Goal: Task Accomplishment & Management: Manage account settings

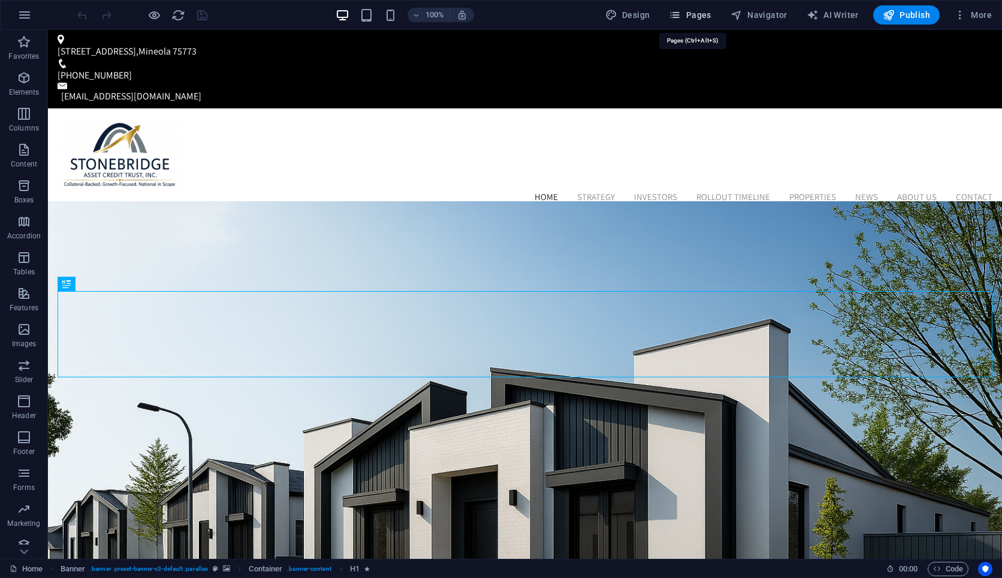
click at [678, 18] on span "Pages" at bounding box center [690, 15] width 42 height 12
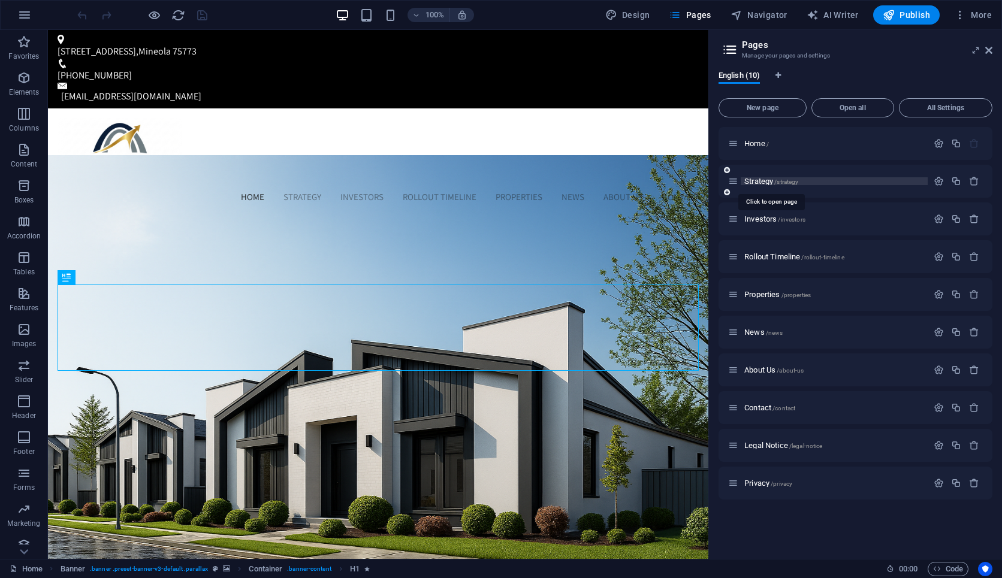
click at [678, 180] on span "Strategy /strategy" at bounding box center [772, 181] width 54 height 9
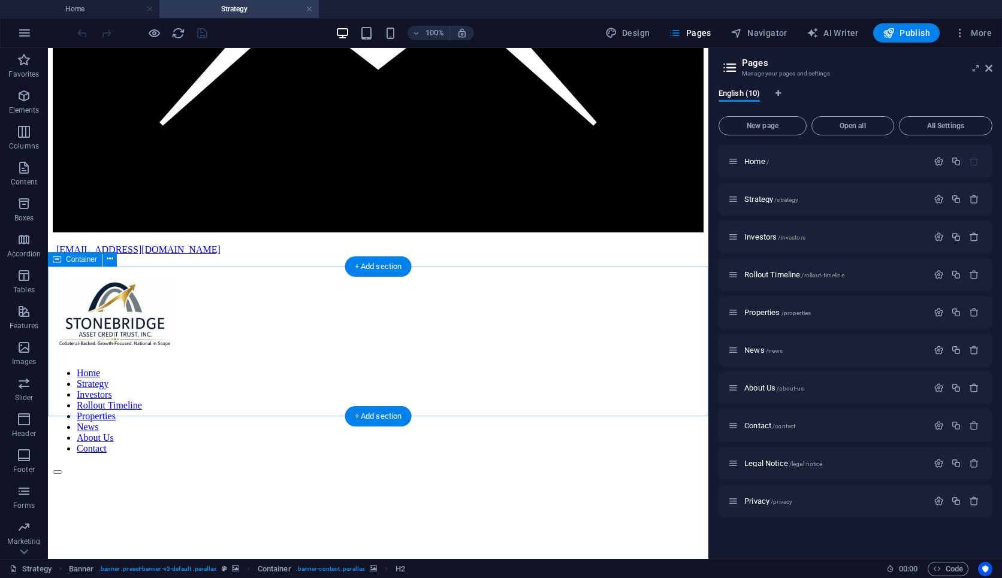
scroll to position [2180, 0]
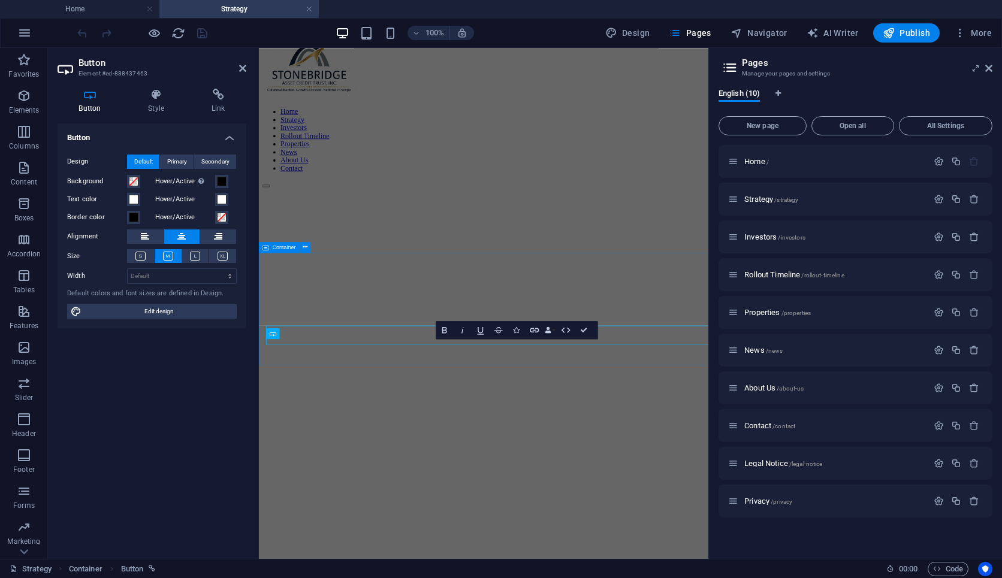
scroll to position [2027, 0]
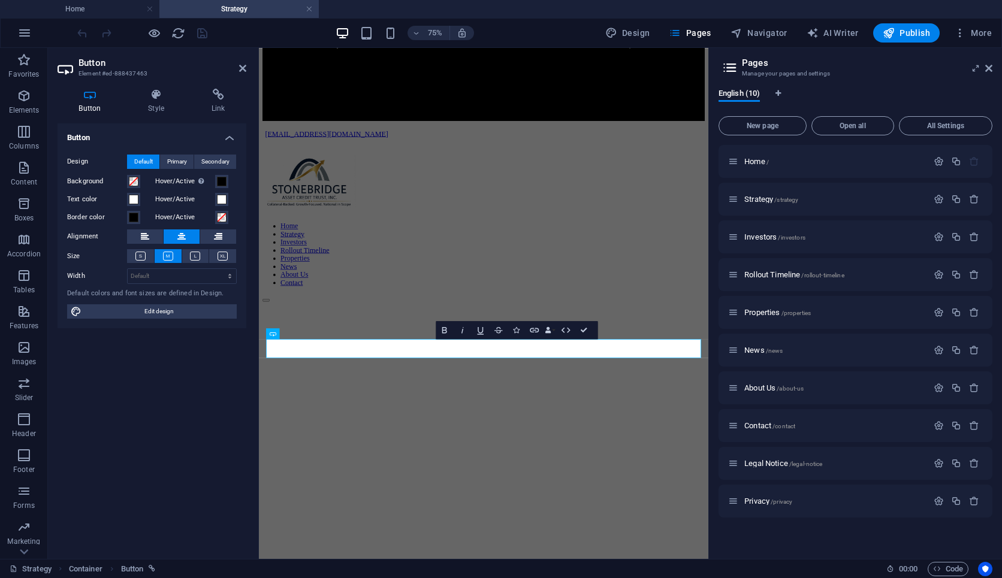
click at [228, 86] on div "Button Style Link Button Design Default Primary Secondary Background Hover/Acti…" at bounding box center [152, 319] width 208 height 480
click at [217, 95] on icon at bounding box center [218, 95] width 56 height 12
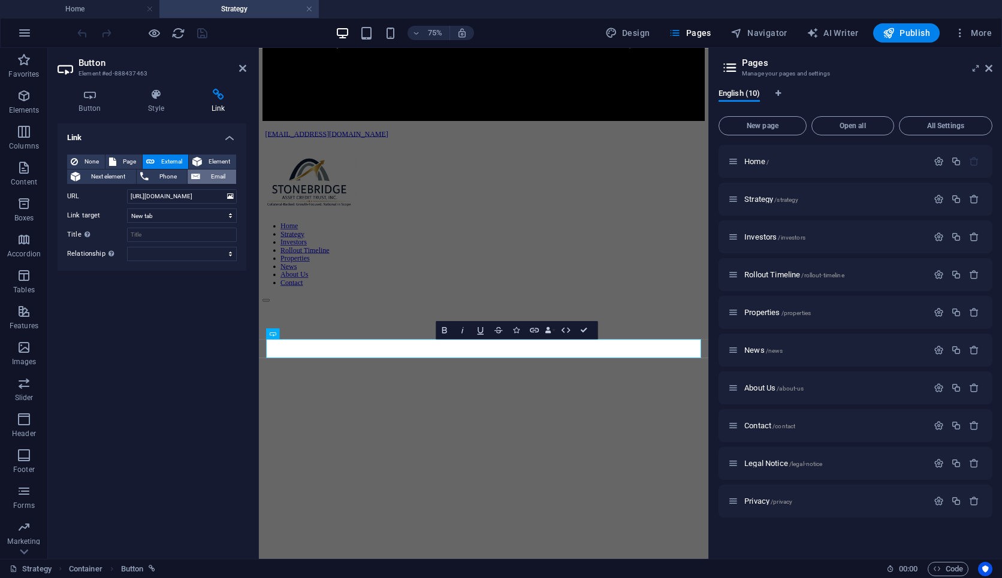
click at [197, 173] on icon at bounding box center [195, 177] width 9 height 14
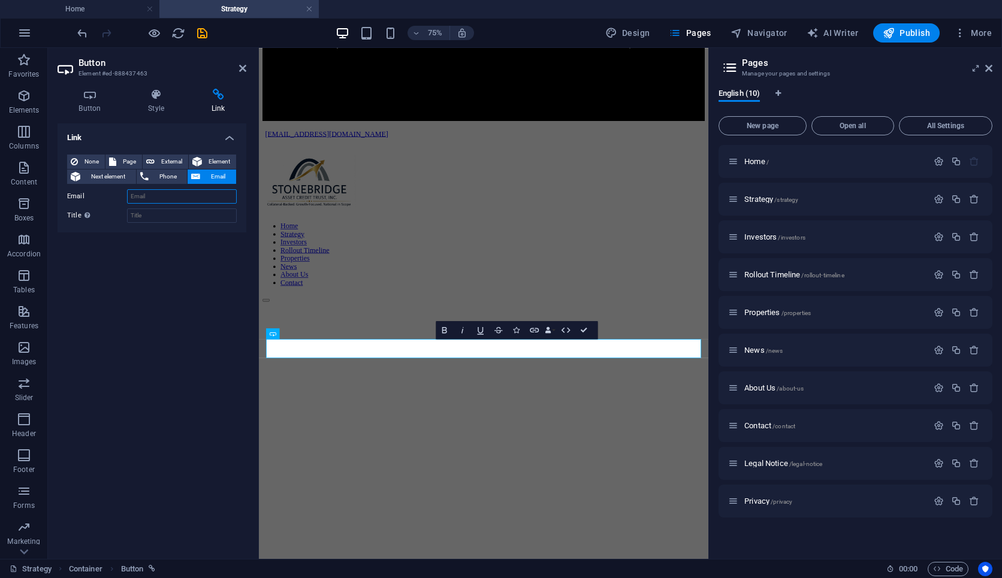
click at [175, 197] on input "Email" at bounding box center [182, 196] width 110 height 14
click at [176, 197] on input "Investor@StonebridgeAssetCreditTrust.com" at bounding box center [182, 196] width 110 height 14
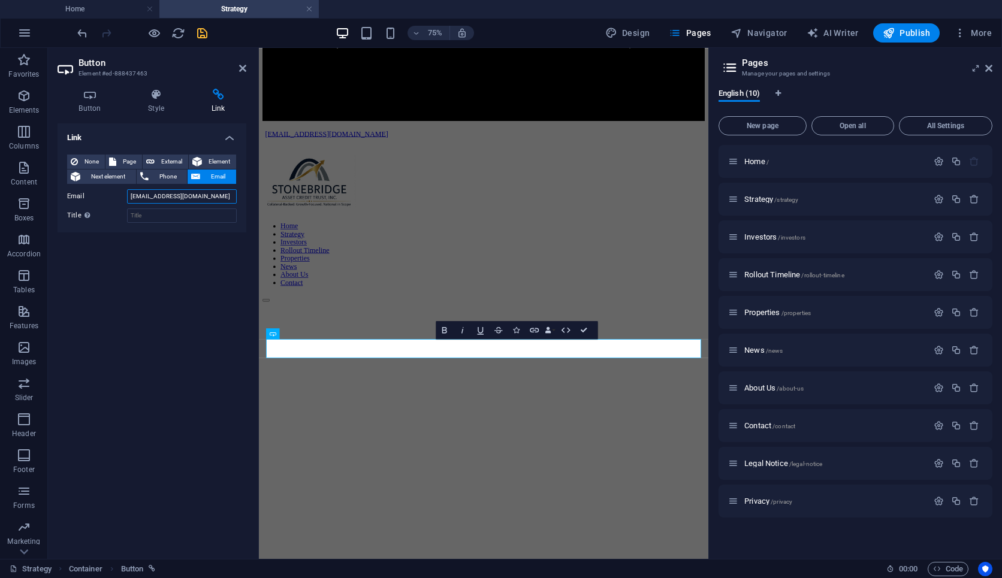
type input "Investor@StonebridgeAssetCreditTrust.com"
click at [206, 37] on icon "save" at bounding box center [202, 33] width 14 height 14
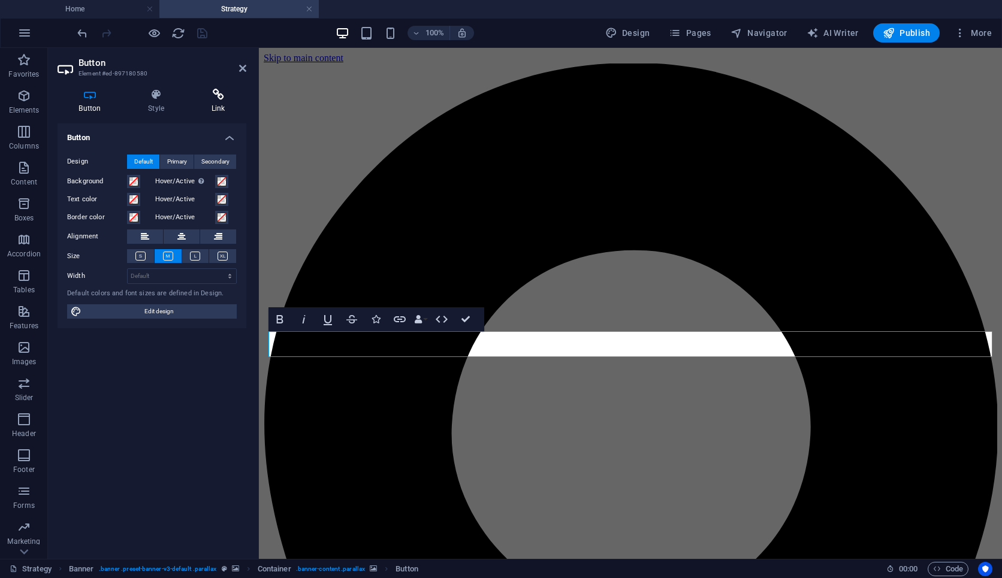
click at [212, 97] on icon at bounding box center [218, 95] width 56 height 12
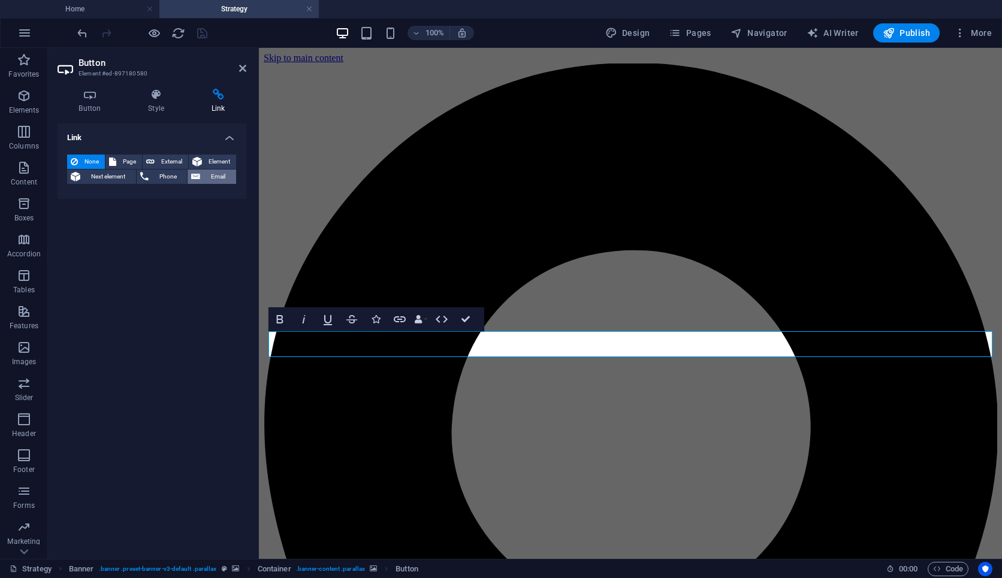
click at [213, 179] on span "Email" at bounding box center [218, 177] width 29 height 14
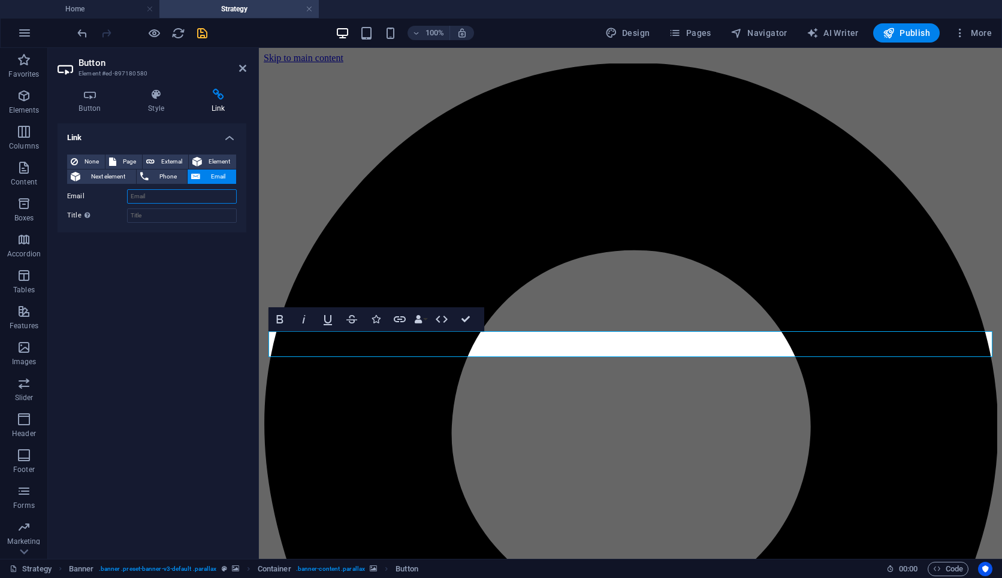
paste input "Investor@StonebridgeAssetCreditTrust.com"
type input "Investor@StonebridgeAssetCreditTrust.com"
click at [197, 31] on icon "save" at bounding box center [202, 33] width 14 height 14
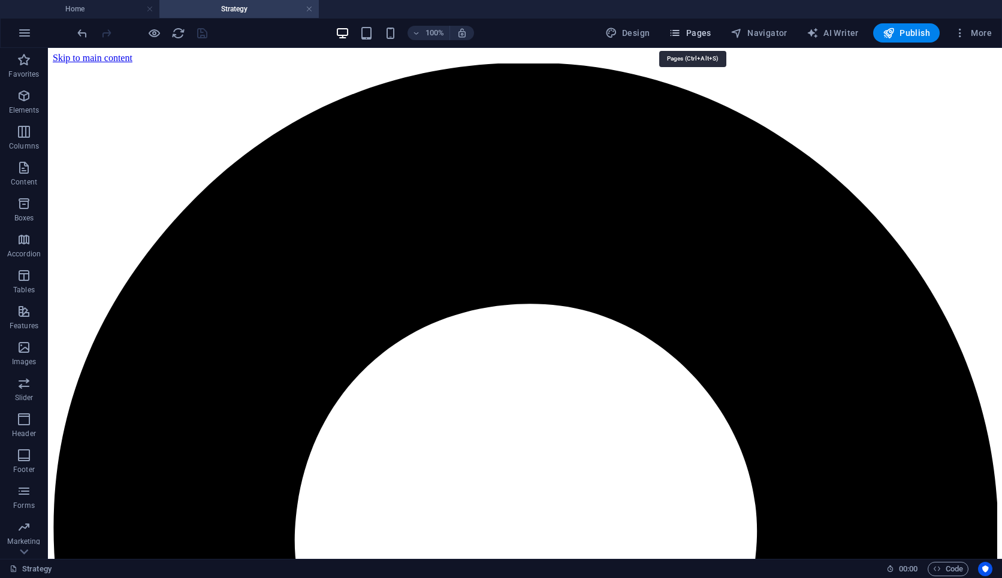
click at [678, 33] on span "Pages" at bounding box center [690, 33] width 42 height 12
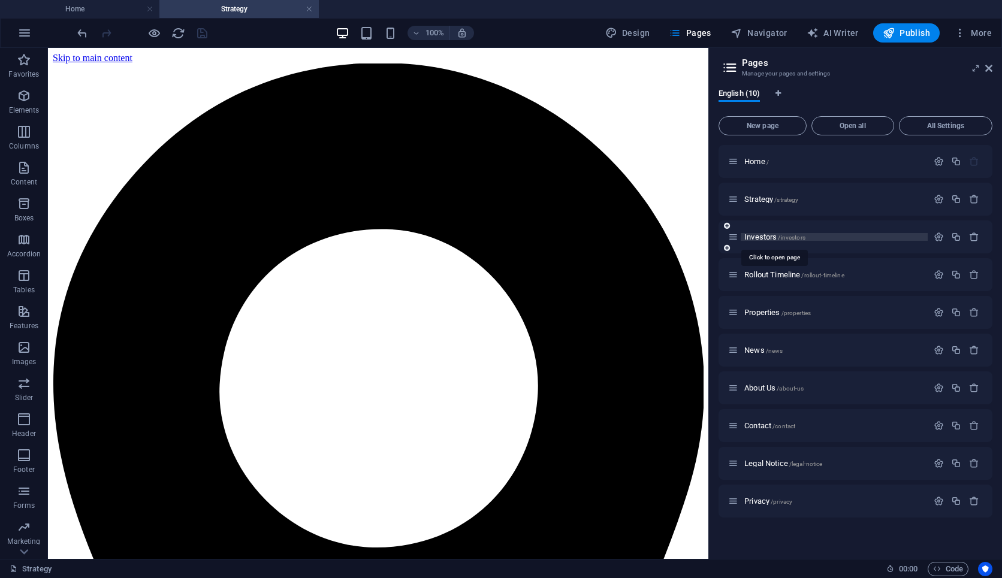
click at [678, 234] on span "Investors /investors" at bounding box center [775, 237] width 61 height 9
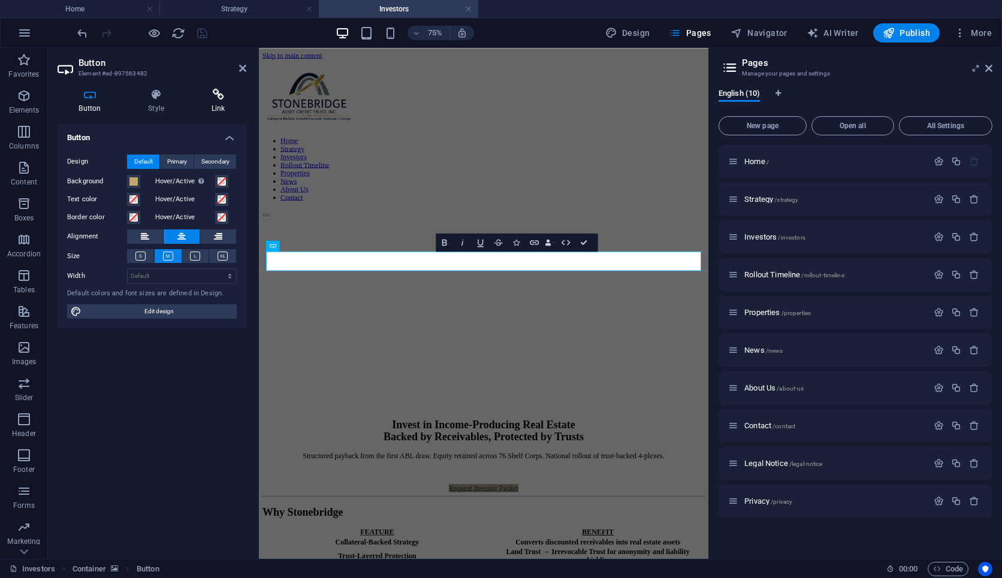
click at [219, 104] on h4 "Link" at bounding box center [218, 101] width 56 height 25
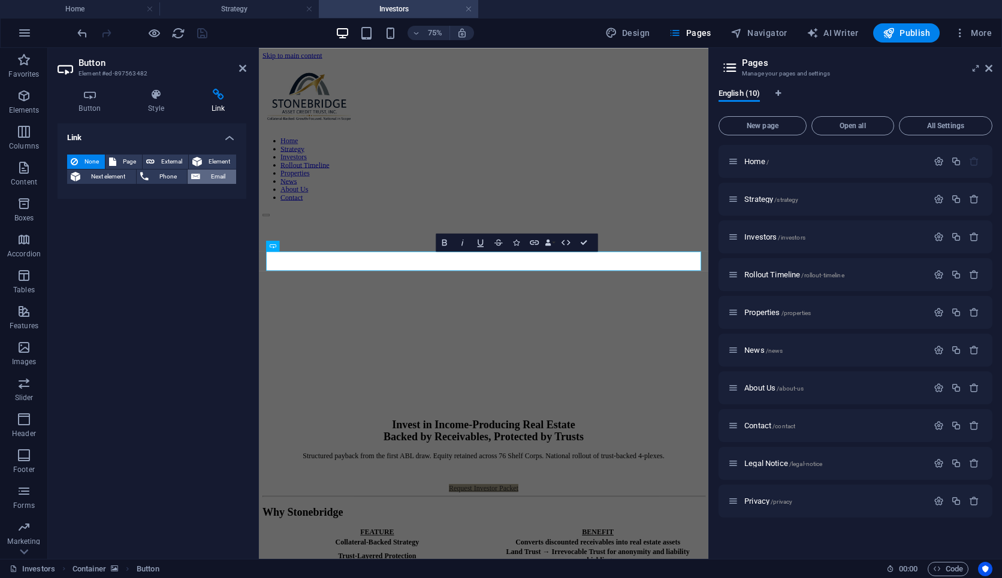
click at [217, 176] on span "Email" at bounding box center [218, 177] width 29 height 14
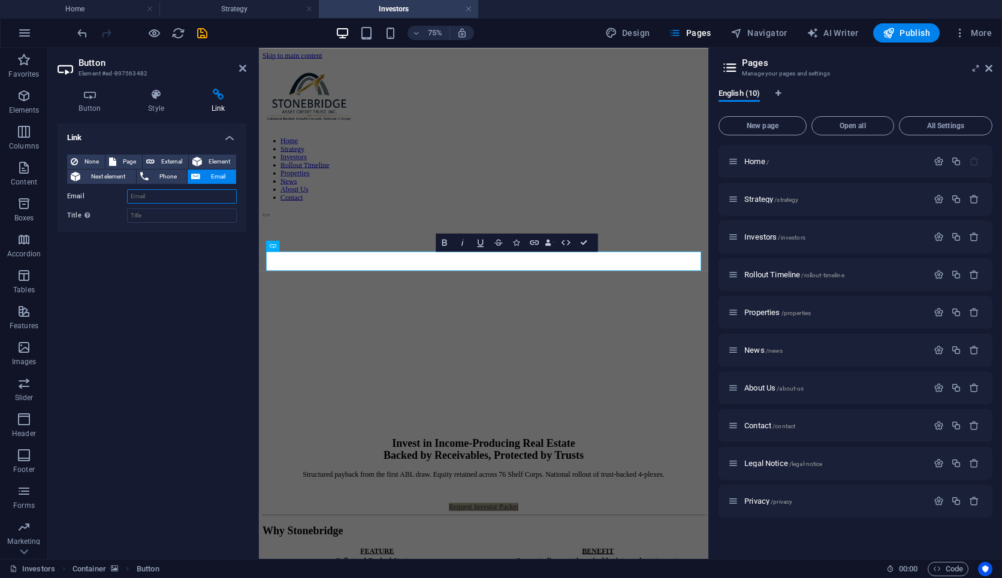
paste input "Investor@StonebridgeAssetCreditTrust.com"
type input "Investor@StonebridgeAssetCreditTrust.com"
click at [199, 36] on icon "save" at bounding box center [202, 33] width 14 height 14
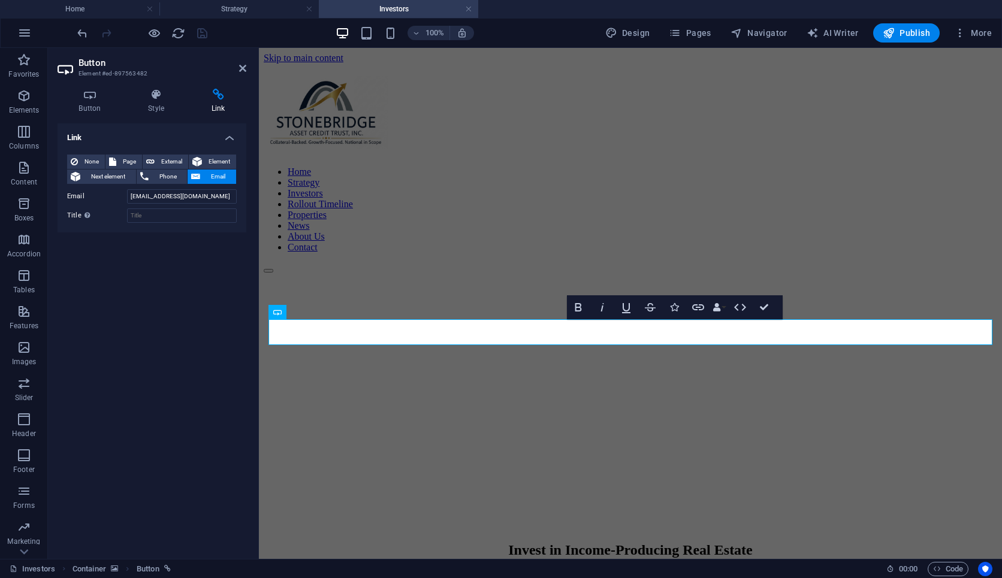
click at [237, 73] on header "Button Element #ed-897563482" at bounding box center [152, 63] width 189 height 31
click at [243, 68] on icon at bounding box center [242, 69] width 7 height 10
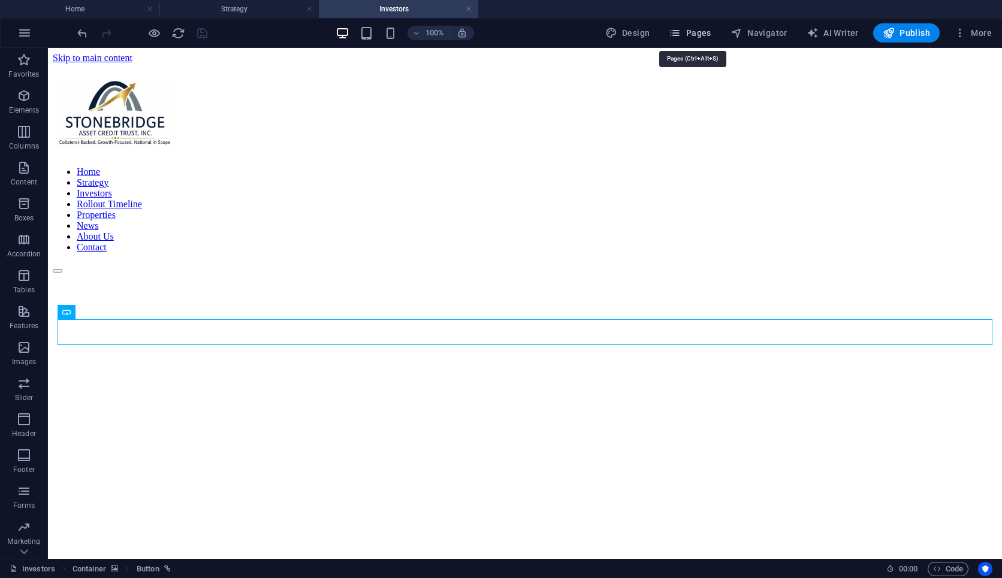
click at [678, 34] on span "Pages" at bounding box center [690, 33] width 42 height 12
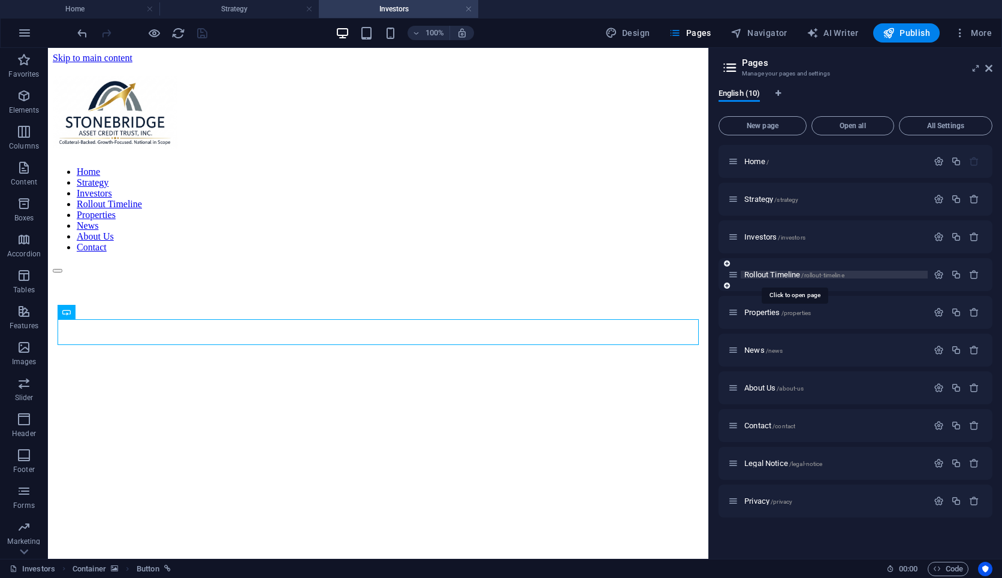
click at [678, 273] on span "Rollout Timeline /rollout-timeline" at bounding box center [795, 274] width 100 height 9
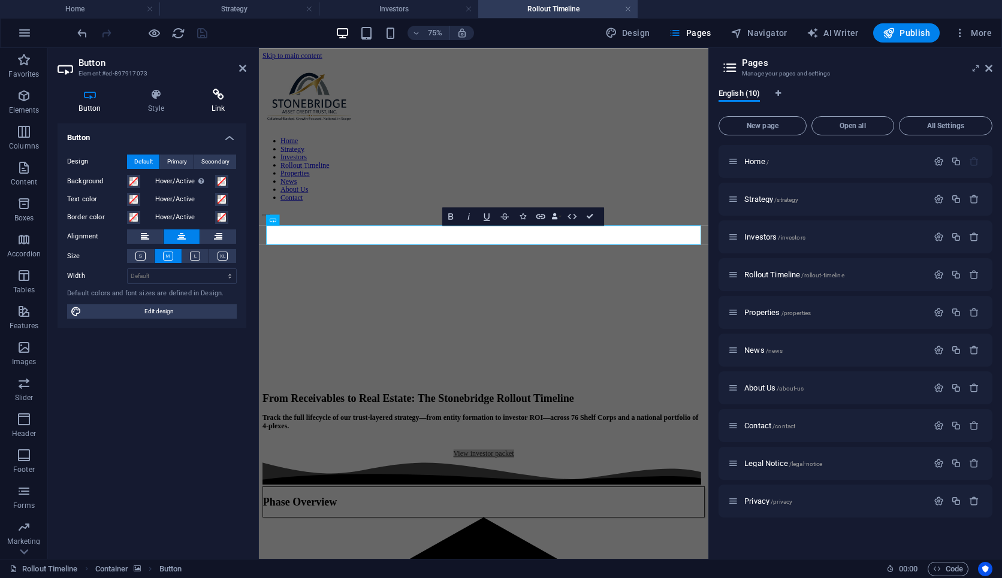
click at [207, 98] on icon at bounding box center [218, 95] width 56 height 12
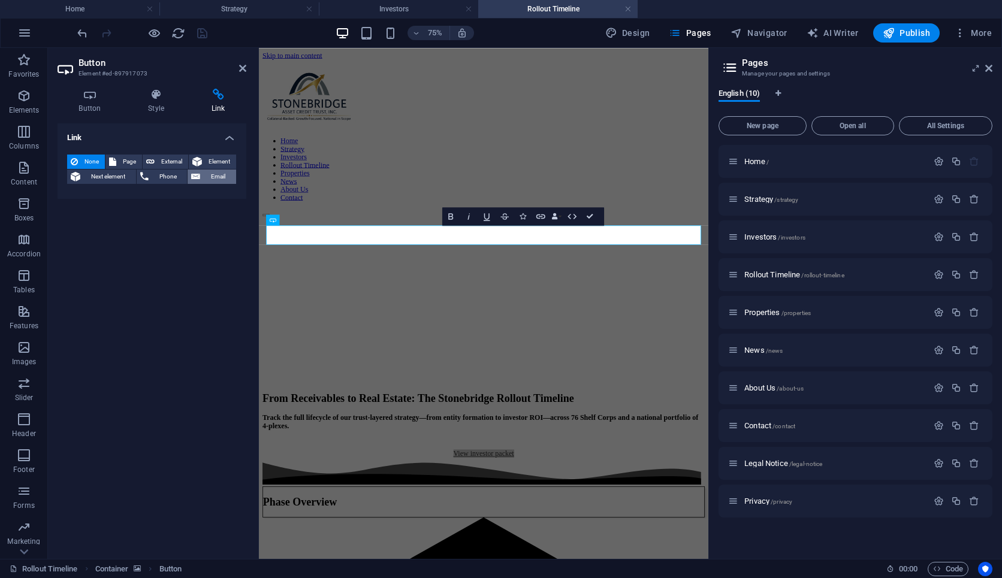
click at [216, 180] on span "Email" at bounding box center [218, 177] width 29 height 14
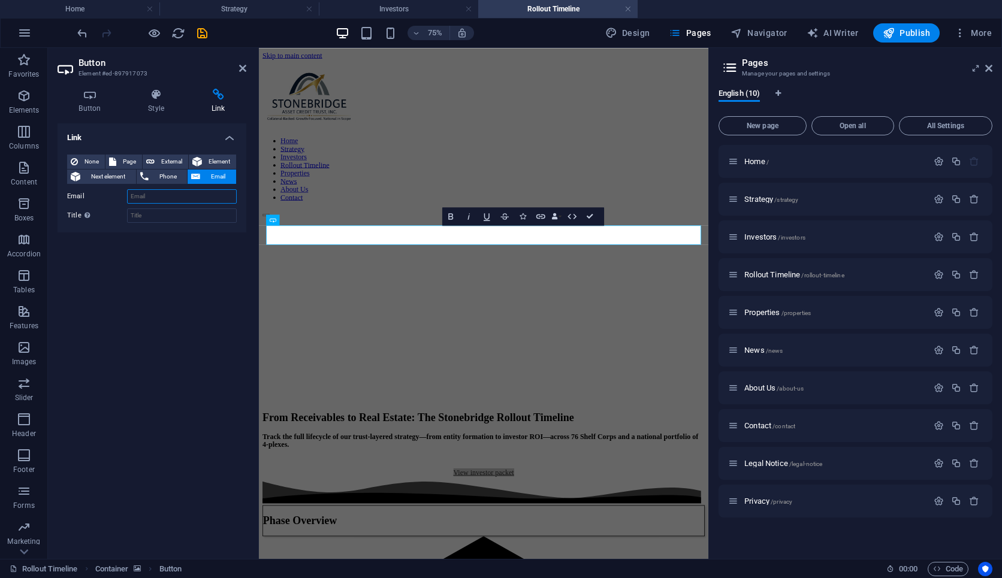
paste input "Investor@StonebridgeAssetCreditTrust.com"
type input "Investor@StonebridgeAssetCreditTrust.com"
click at [204, 38] on icon "save" at bounding box center [202, 33] width 14 height 14
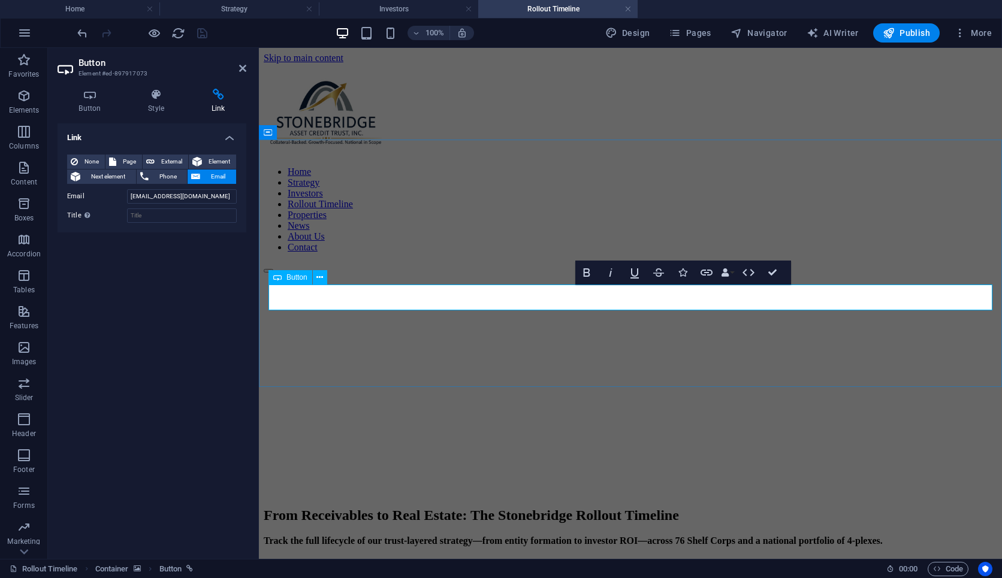
click at [604, 472] on link "View investor packet" at bounding box center [630, 578] width 81 height 10
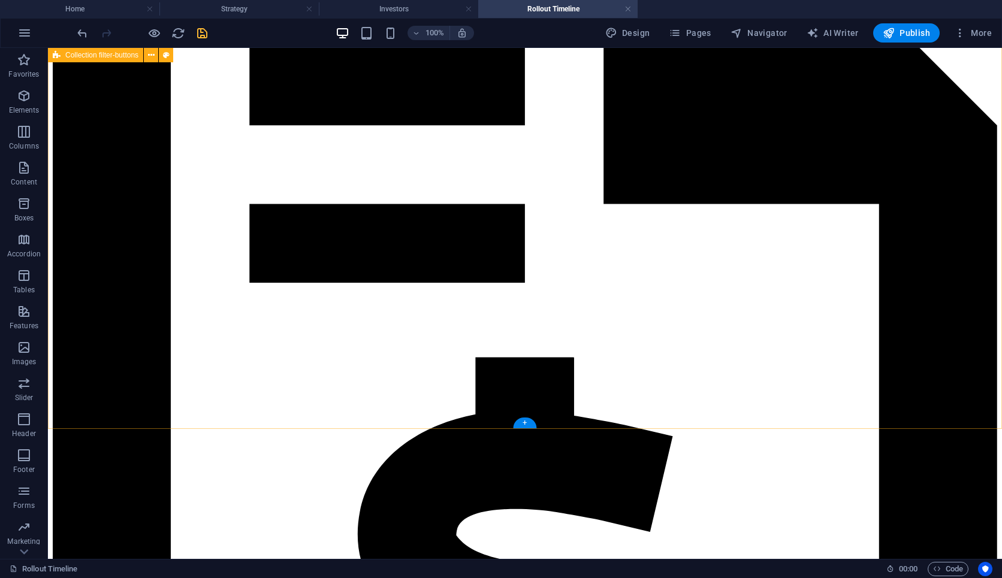
scroll to position [2012, 0]
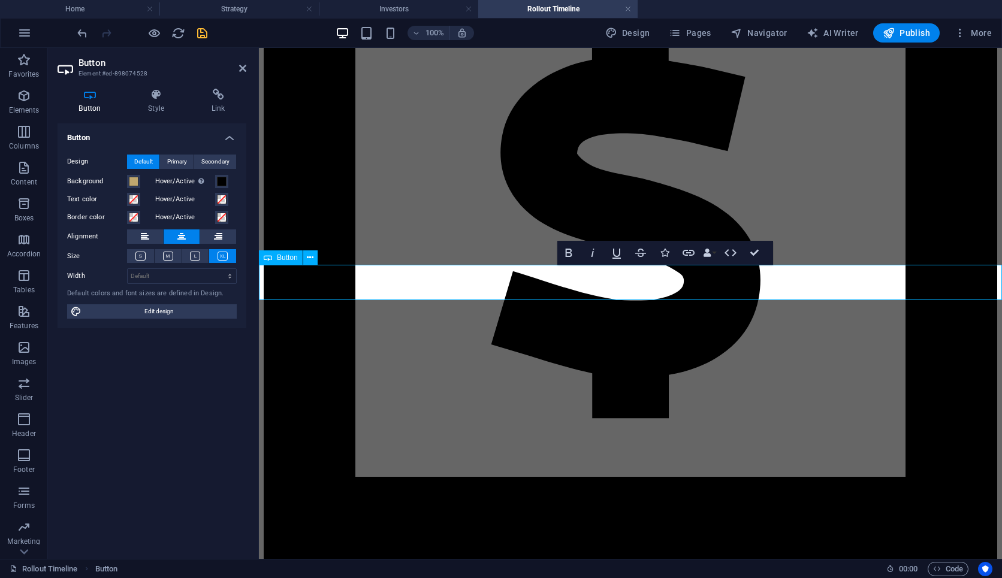
scroll to position [1906, 0]
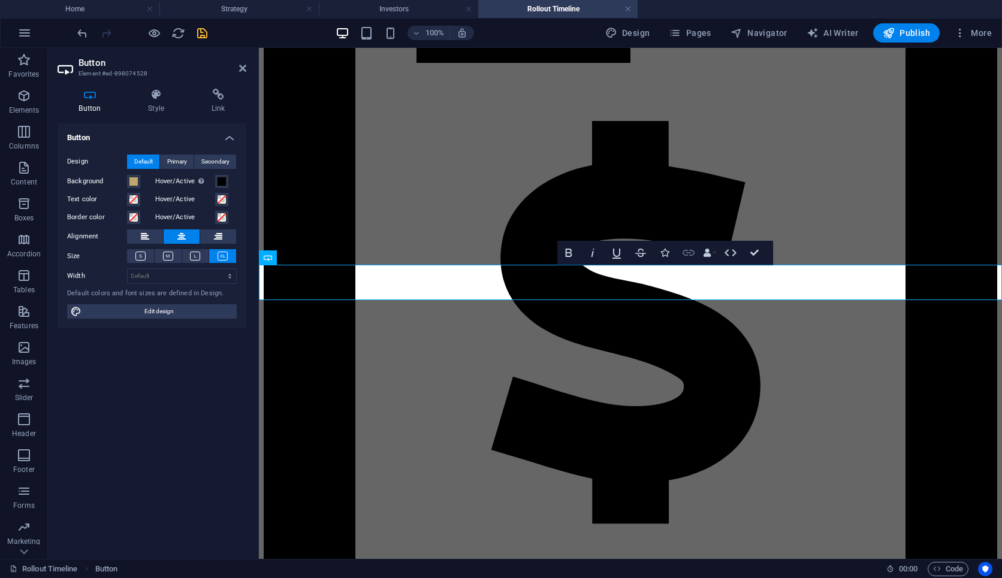
click at [678, 257] on icon "button" at bounding box center [689, 253] width 14 height 14
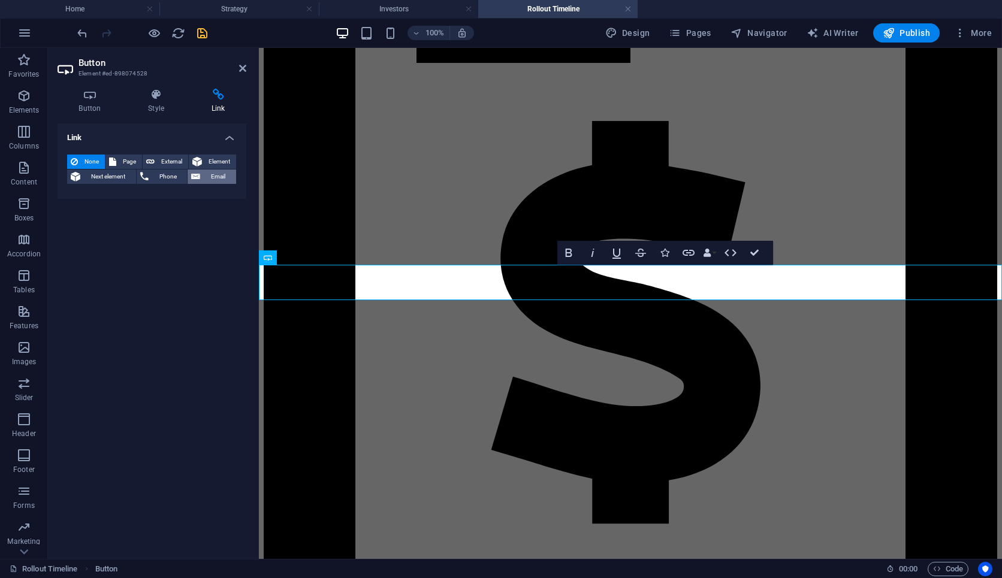
click at [206, 179] on span "Email" at bounding box center [218, 177] width 29 height 14
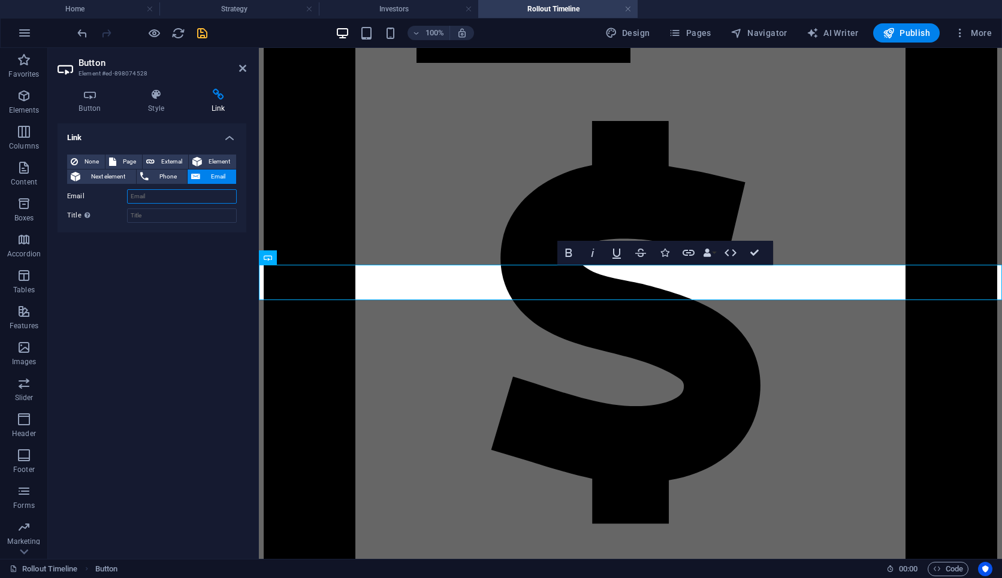
paste input "Investor@StonebridgeAssetCreditTrust.com"
type input "Investor@StonebridgeAssetCreditTrust.com"
click at [204, 34] on icon "save" at bounding box center [202, 33] width 14 height 14
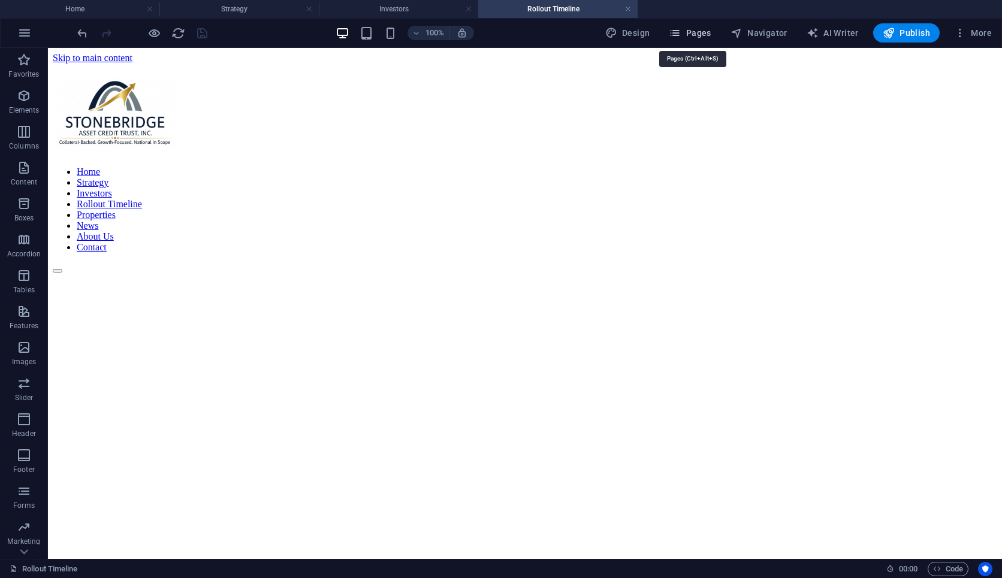
click at [678, 35] on span "Pages" at bounding box center [690, 33] width 42 height 12
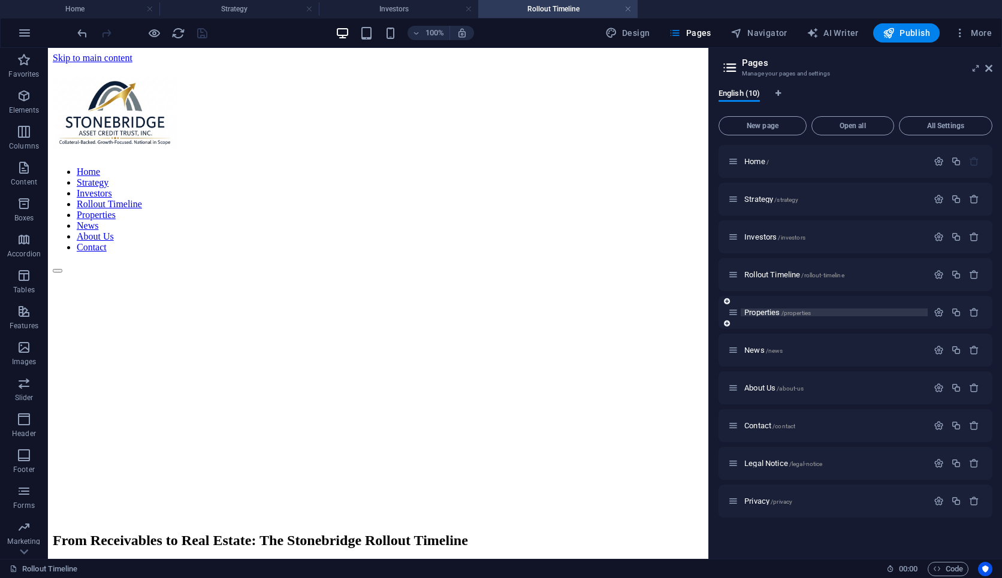
click at [678, 315] on span "Properties /properties" at bounding box center [778, 312] width 67 height 9
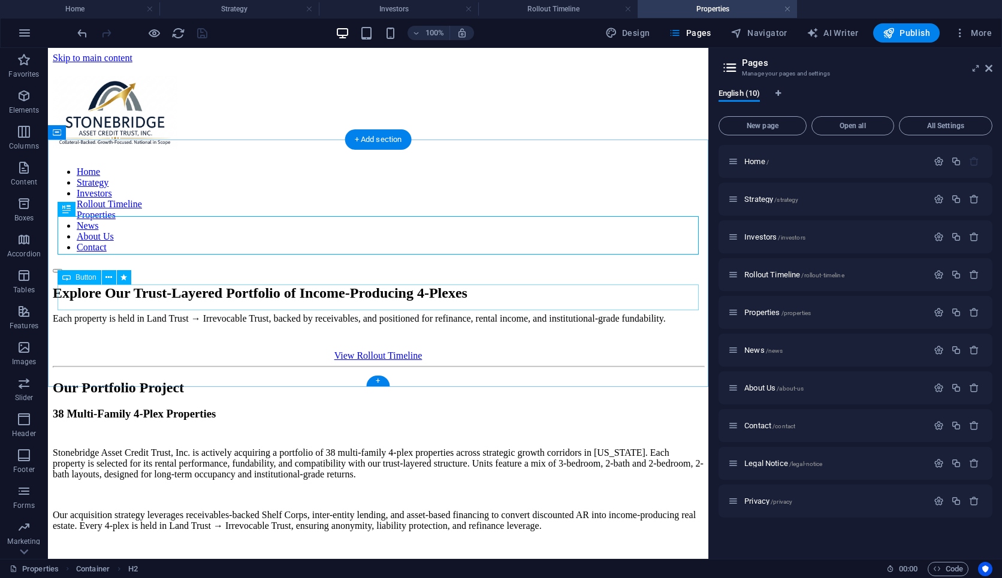
click at [385, 351] on div "View Rollout Timeline" at bounding box center [378, 356] width 651 height 11
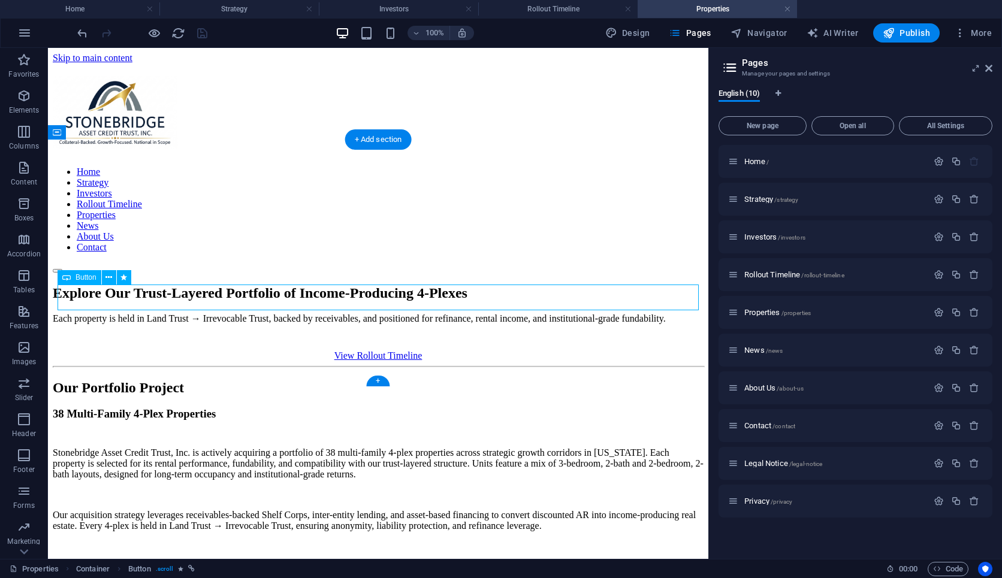
click at [385, 351] on div "View Rollout Timeline" at bounding box center [378, 356] width 651 height 11
select select "3"
select select
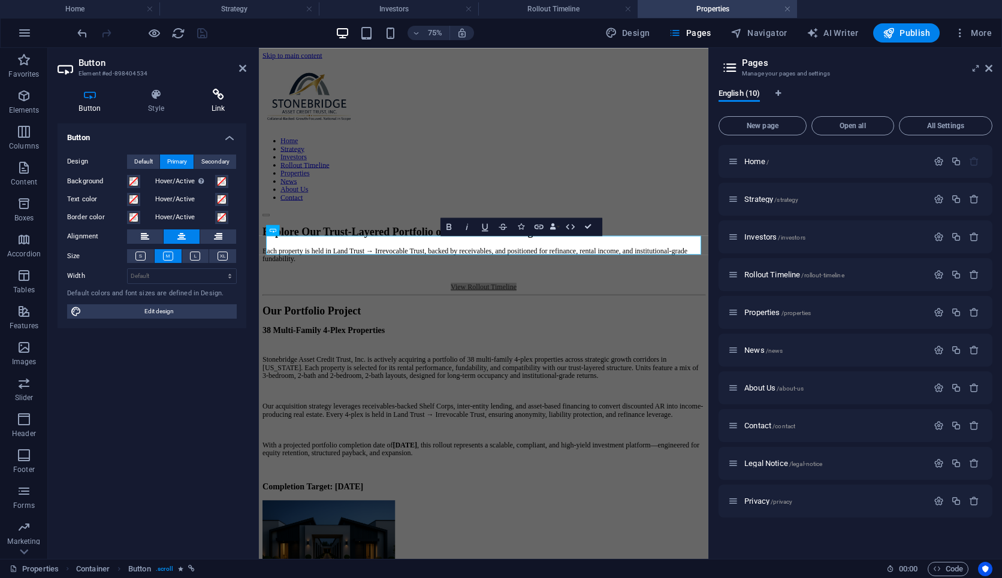
click at [215, 103] on h4 "Link" at bounding box center [218, 101] width 56 height 25
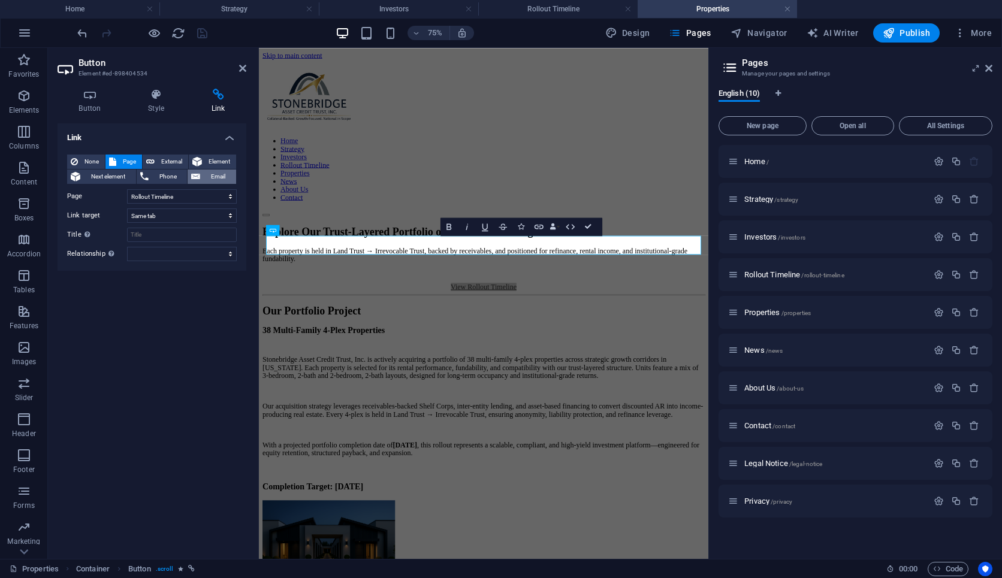
click at [216, 173] on span "Email" at bounding box center [218, 177] width 29 height 14
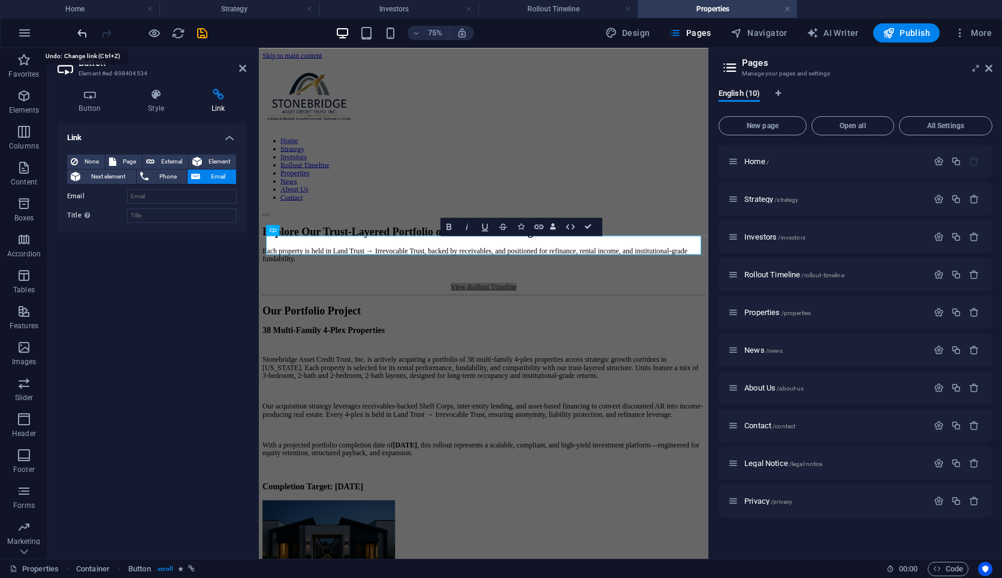
click at [83, 29] on icon "undo" at bounding box center [83, 33] width 14 height 14
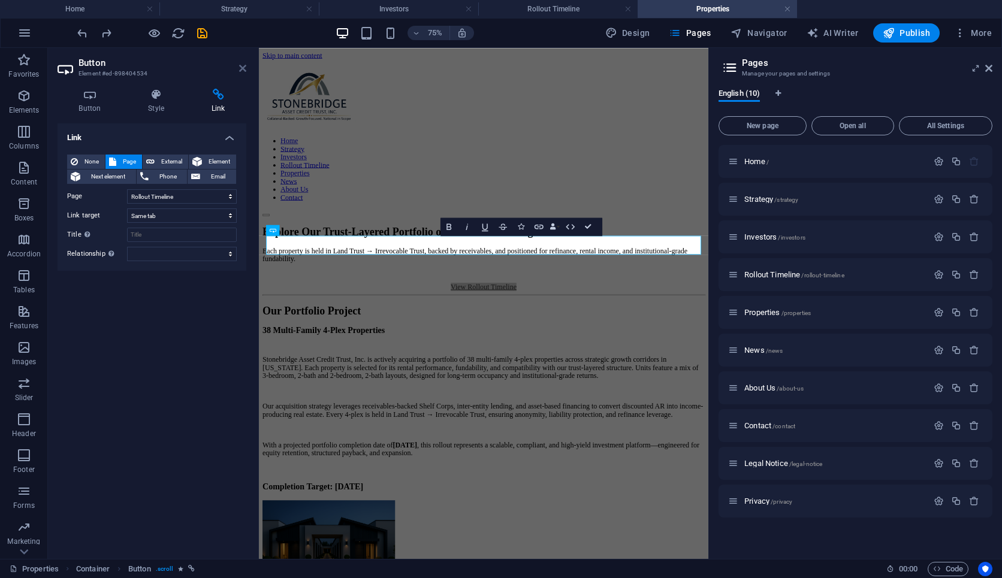
click at [239, 73] on icon at bounding box center [242, 69] width 7 height 10
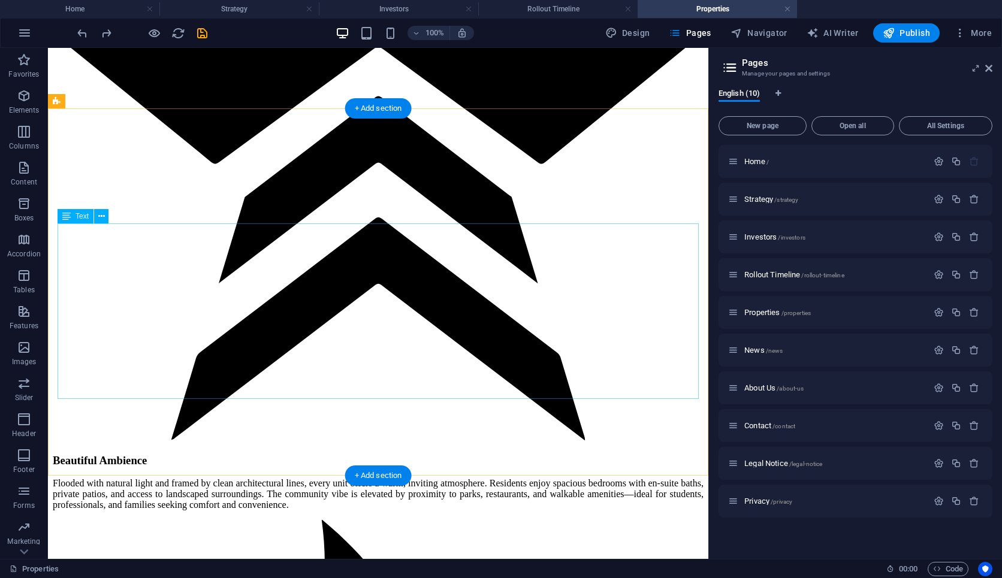
scroll to position [1670, 0]
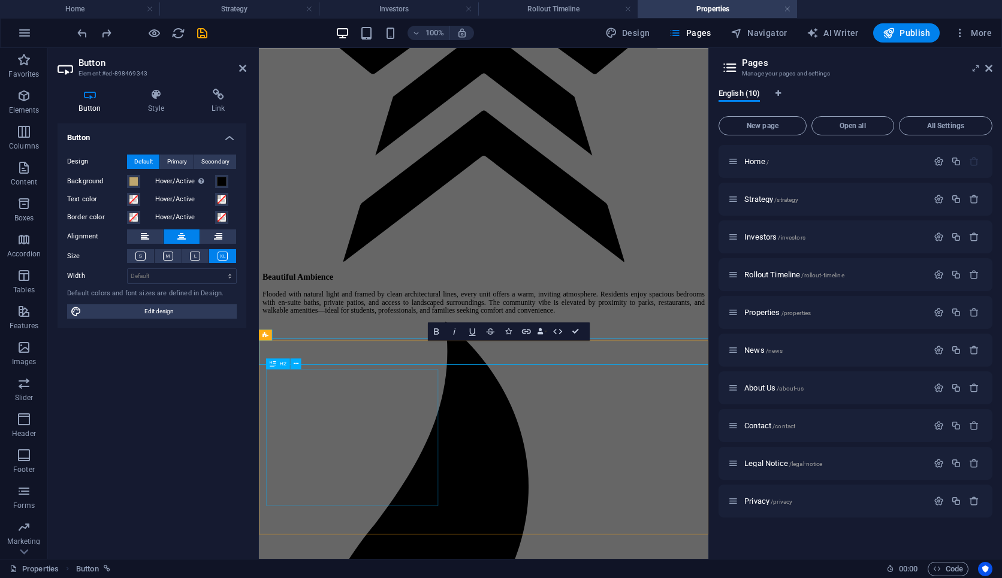
scroll to position [1704, 0]
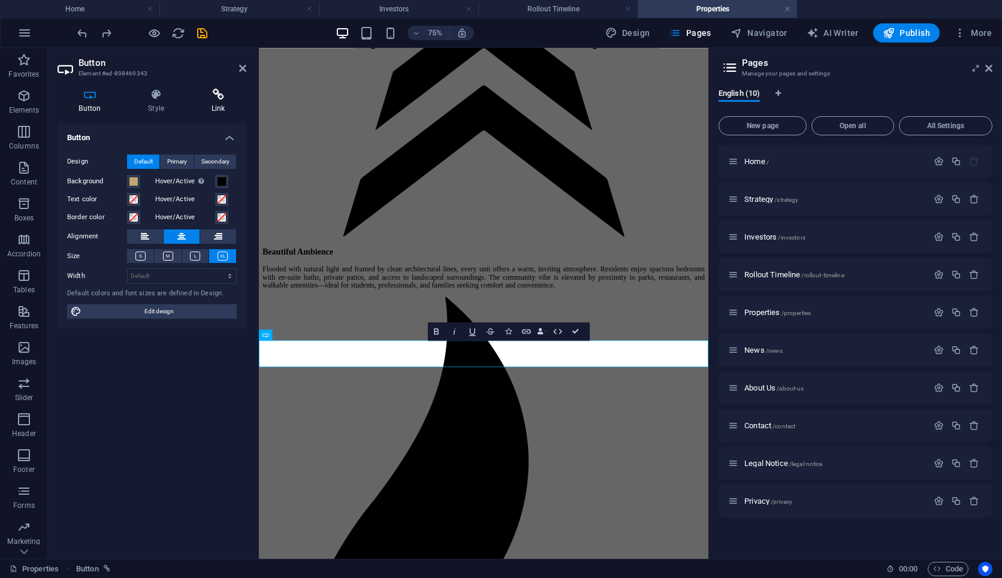
click at [210, 92] on icon at bounding box center [218, 95] width 56 height 12
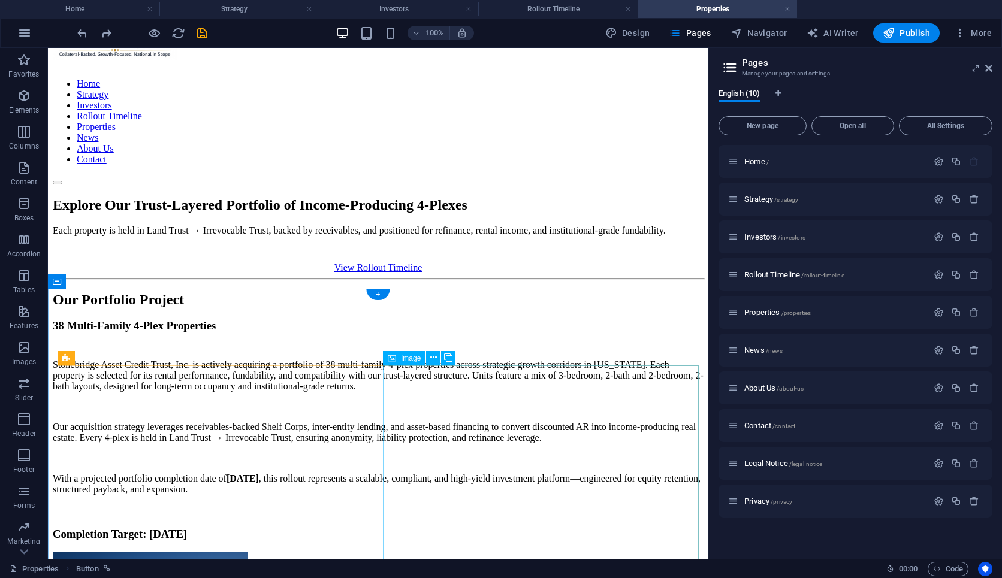
scroll to position [0, 0]
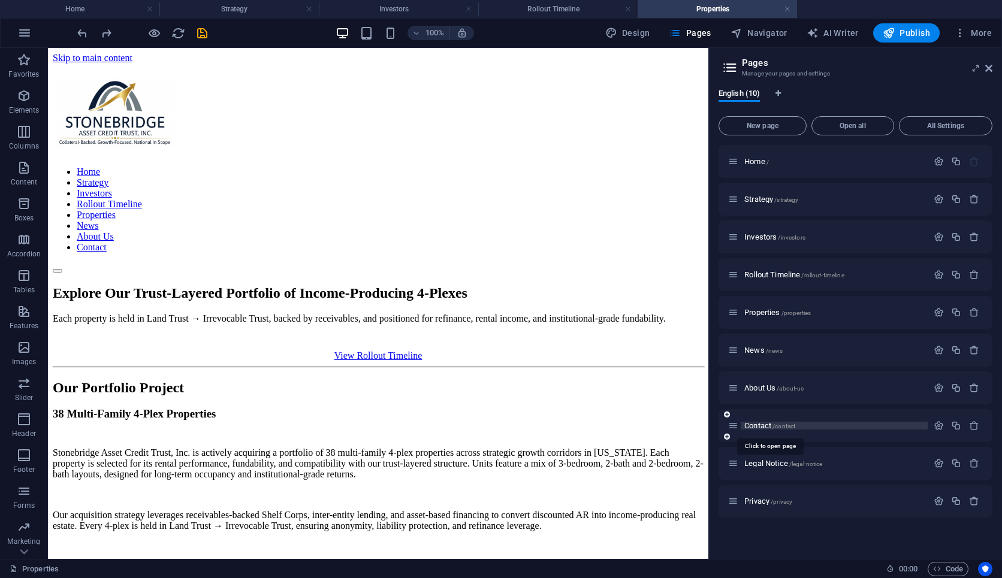
click at [678, 427] on span "Contact /contact" at bounding box center [770, 425] width 51 height 9
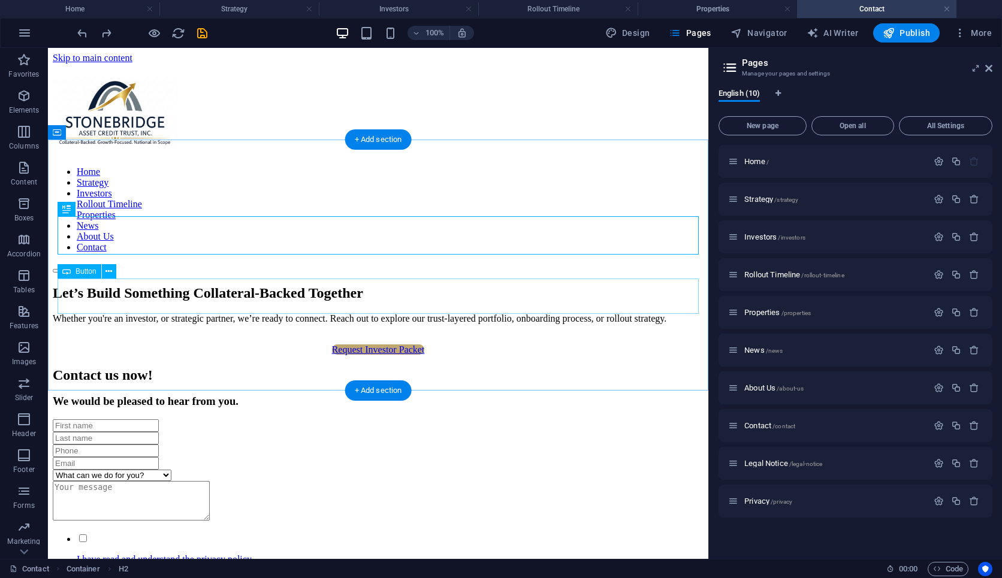
click at [378, 345] on div "Request Investor Packet" at bounding box center [378, 350] width 651 height 11
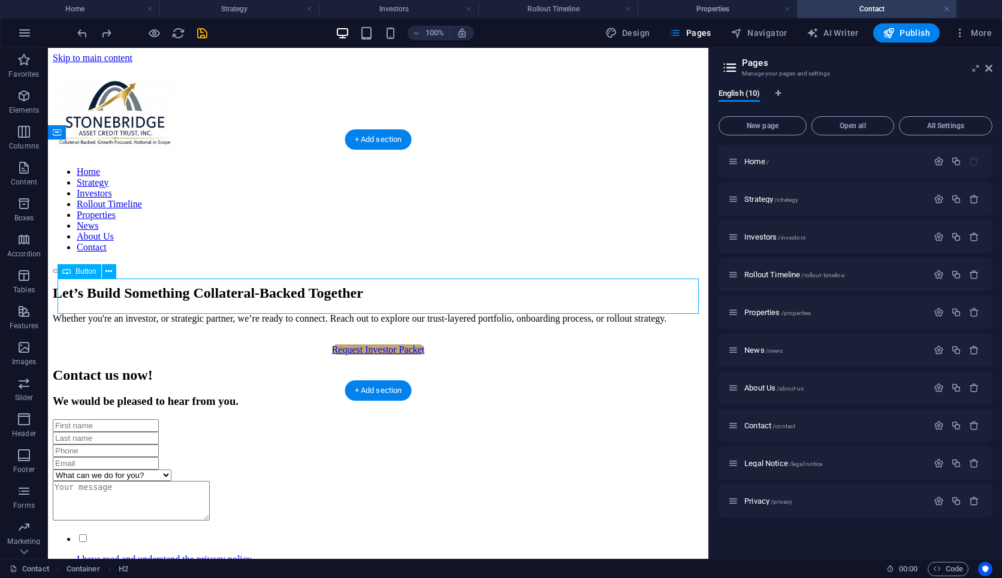
click at [378, 345] on div "Request Investor Packet" at bounding box center [378, 350] width 651 height 11
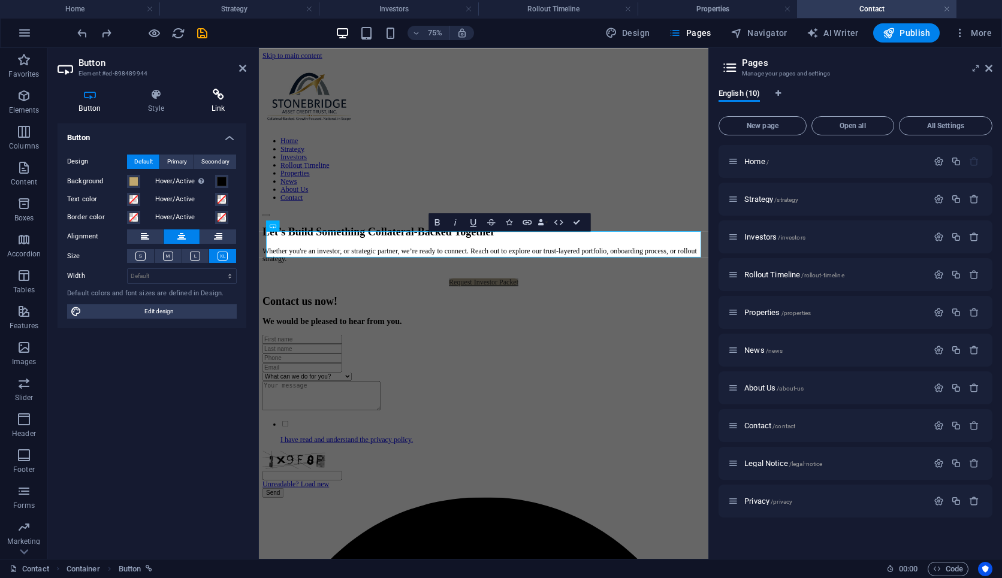
click at [219, 94] on icon at bounding box center [218, 95] width 56 height 12
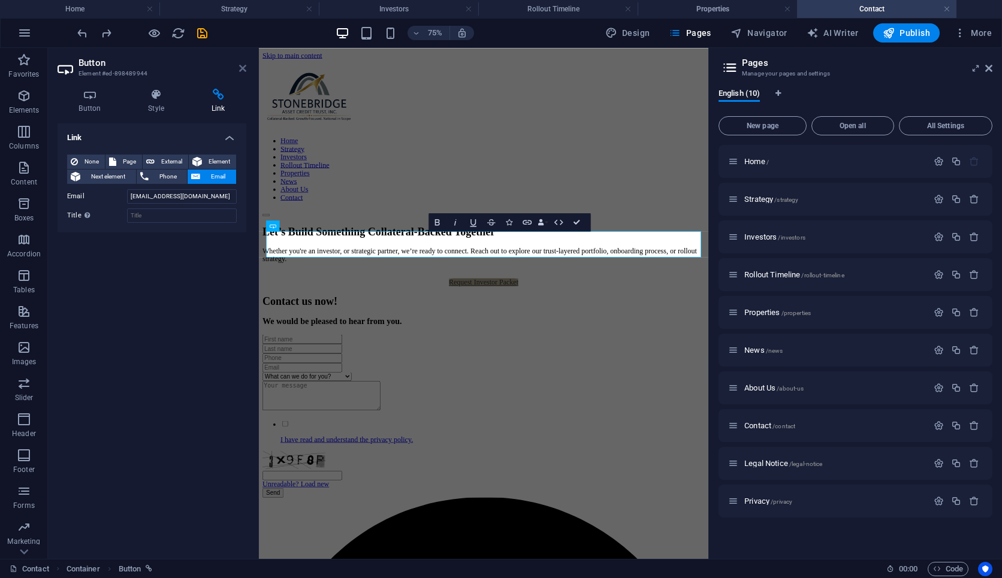
click at [241, 65] on icon at bounding box center [242, 69] width 7 height 10
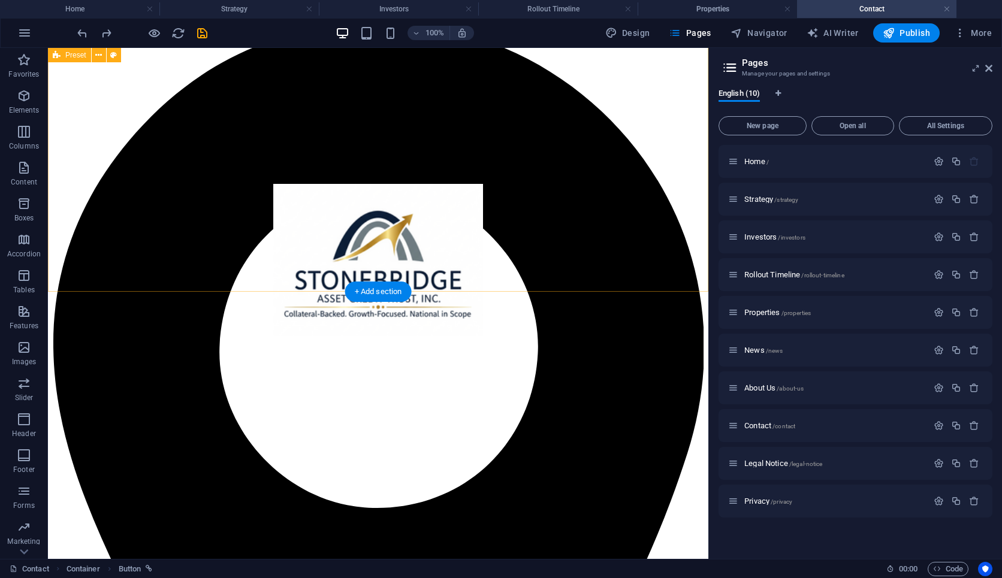
scroll to position [641, 0]
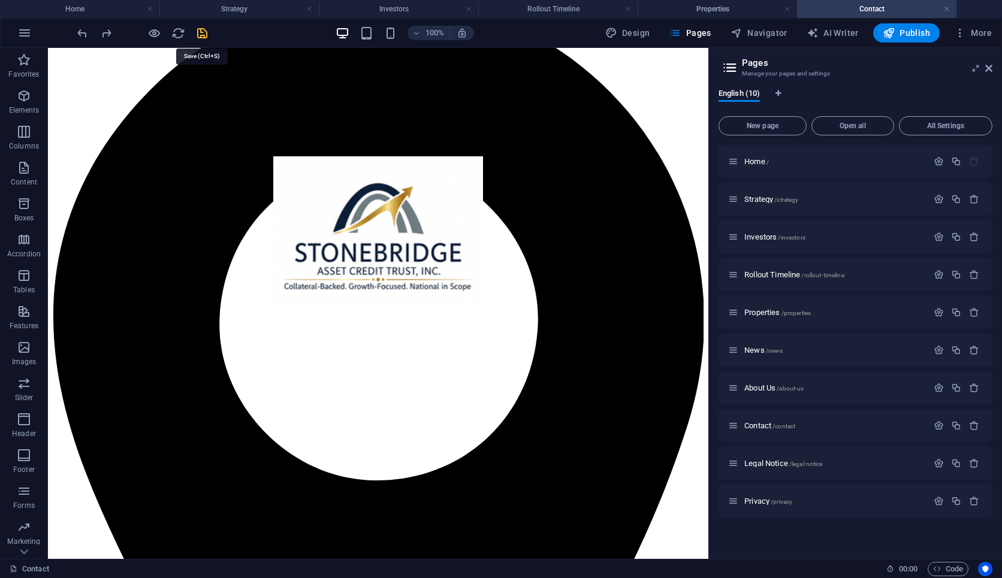
click at [204, 34] on icon "save" at bounding box center [202, 33] width 14 height 14
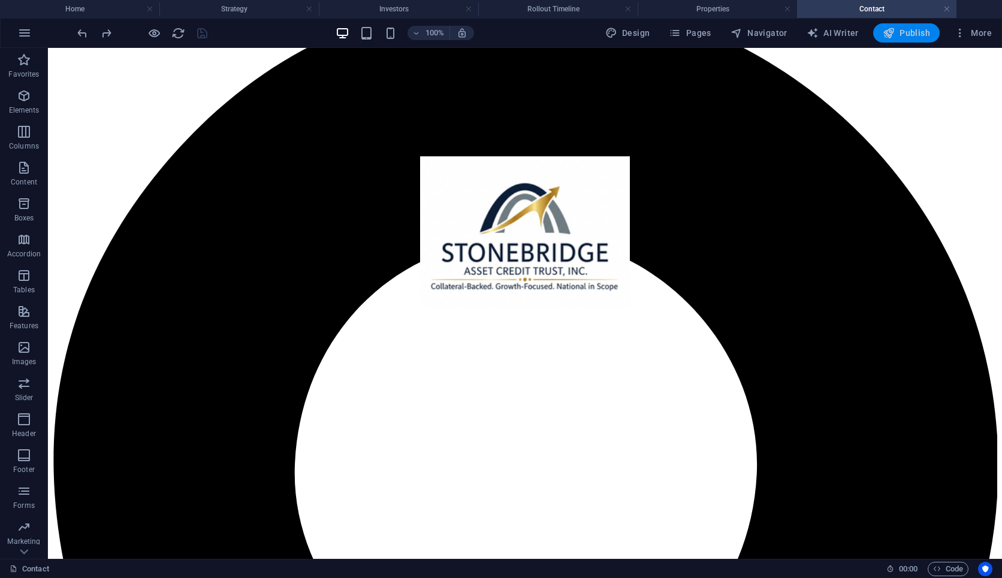
click at [678, 37] on icon "button" at bounding box center [889, 33] width 12 height 12
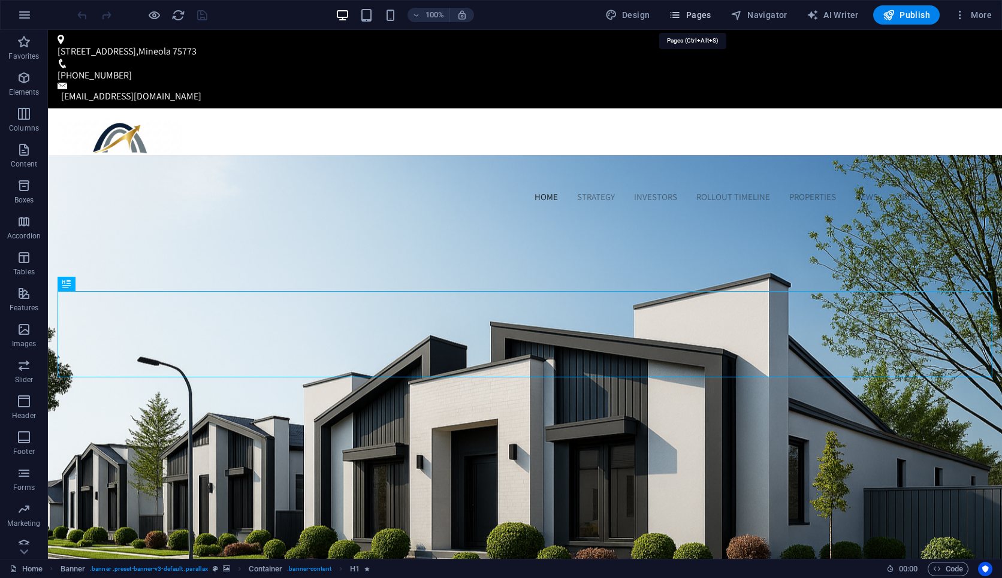
click at [678, 17] on span "Pages" at bounding box center [690, 15] width 42 height 12
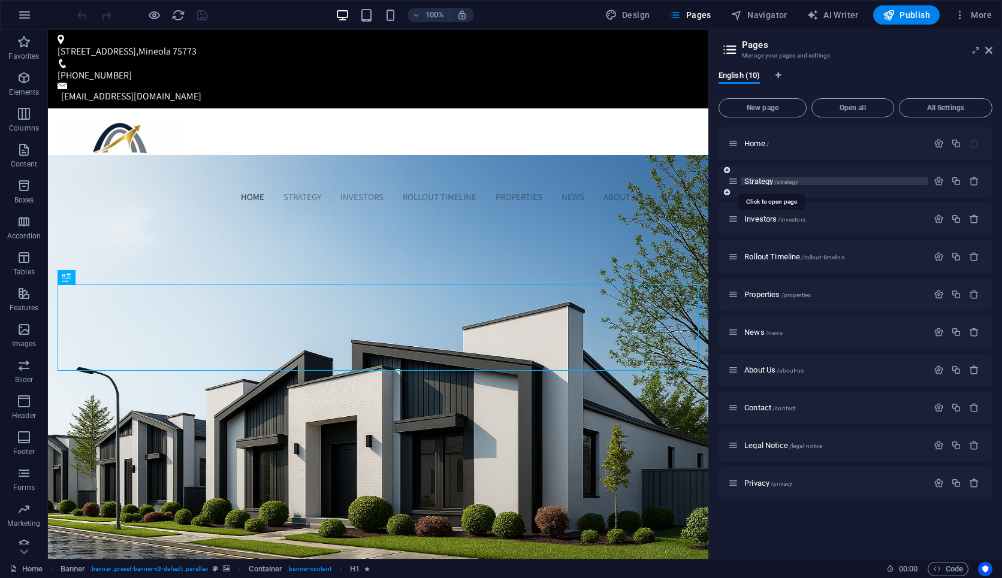
click at [678, 183] on span "Strategy /strategy" at bounding box center [772, 181] width 54 height 9
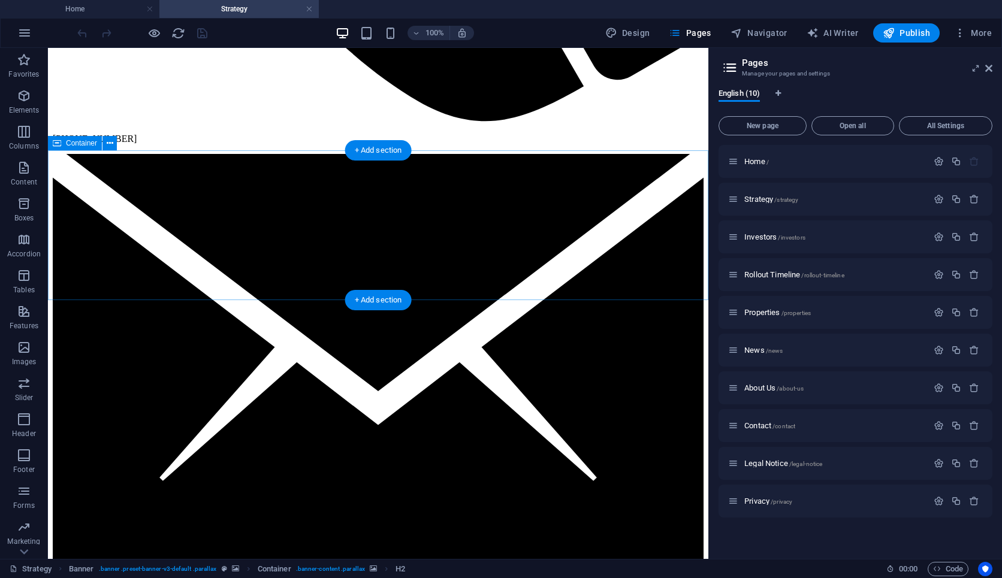
scroll to position [2180, 0]
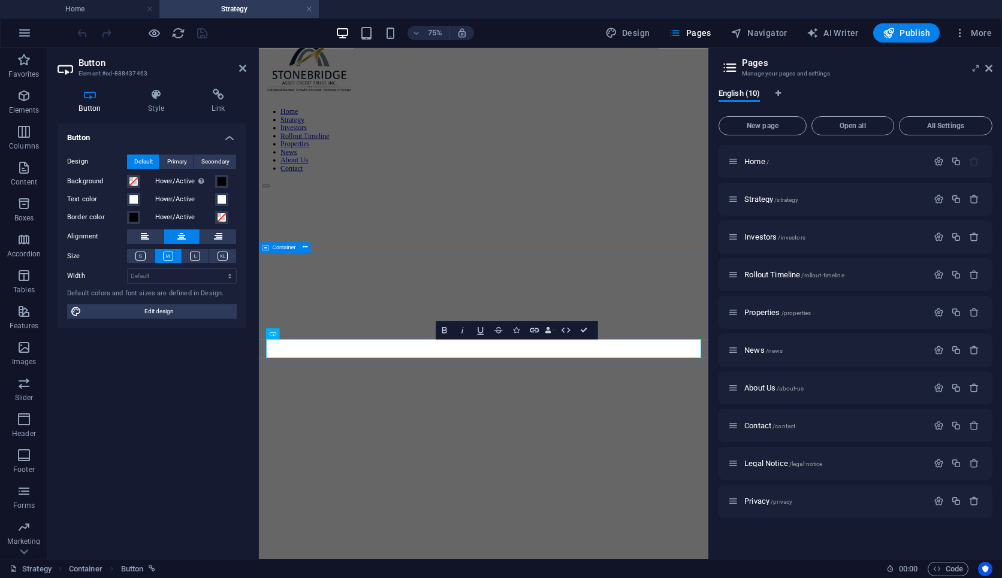
scroll to position [2027, 0]
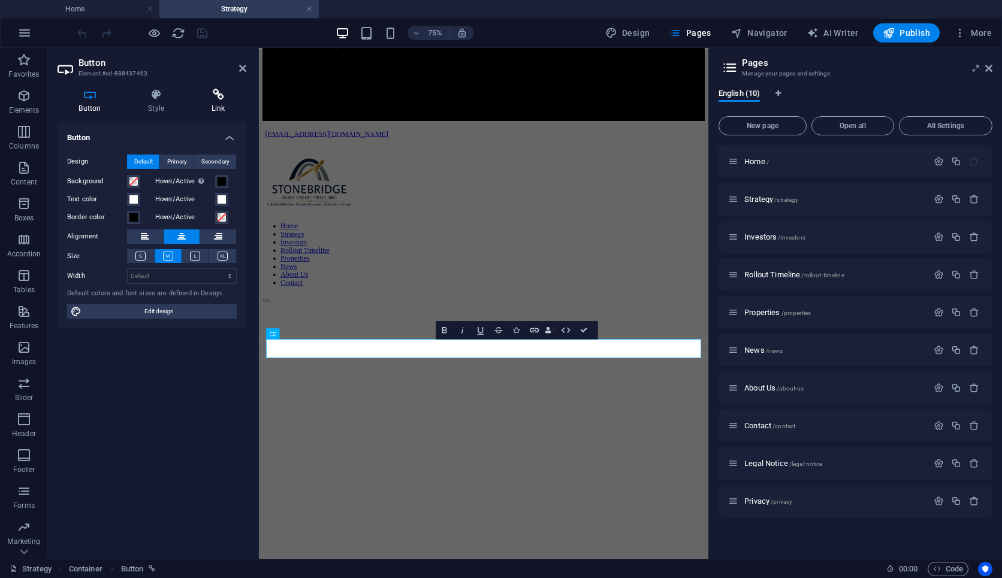
click at [212, 96] on icon at bounding box center [218, 95] width 56 height 12
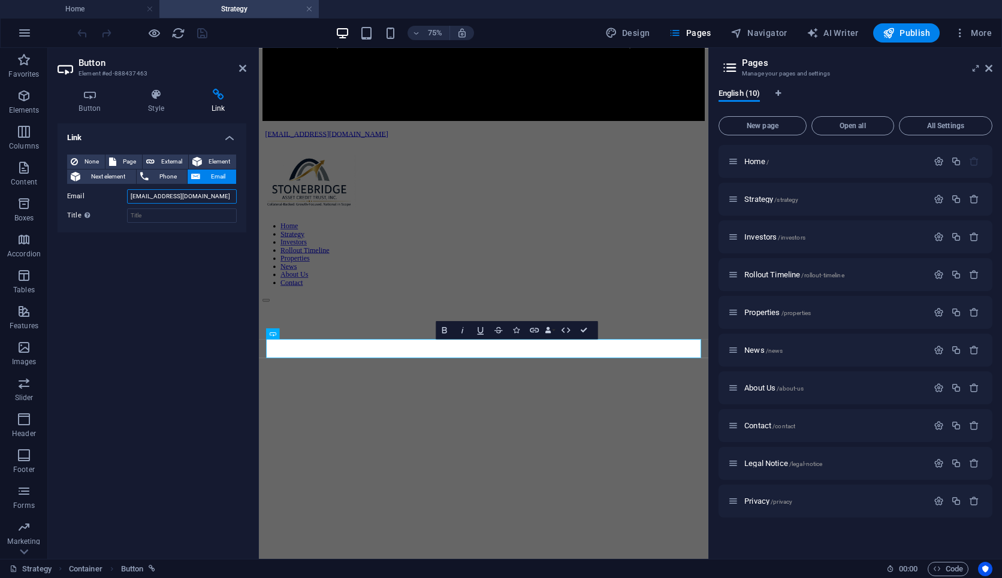
click at [206, 195] on input "Investor@StonebridgeAssetCreditTrust.com" at bounding box center [182, 196] width 110 height 14
click at [165, 179] on span "Phone" at bounding box center [168, 177] width 32 height 14
click at [165, 195] on input "Phone" at bounding box center [182, 196] width 110 height 14
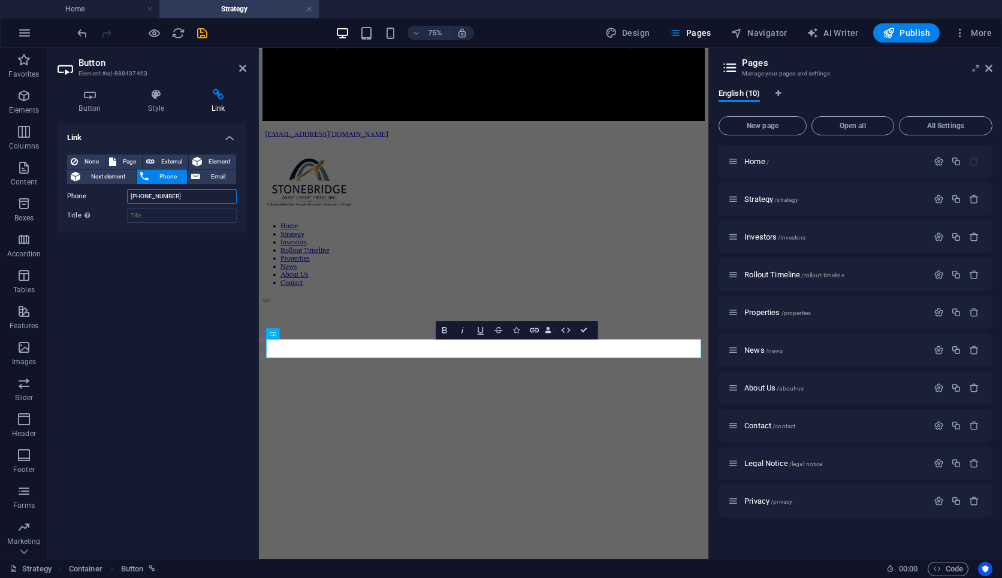
type input "[PHONE_NUMBER]"
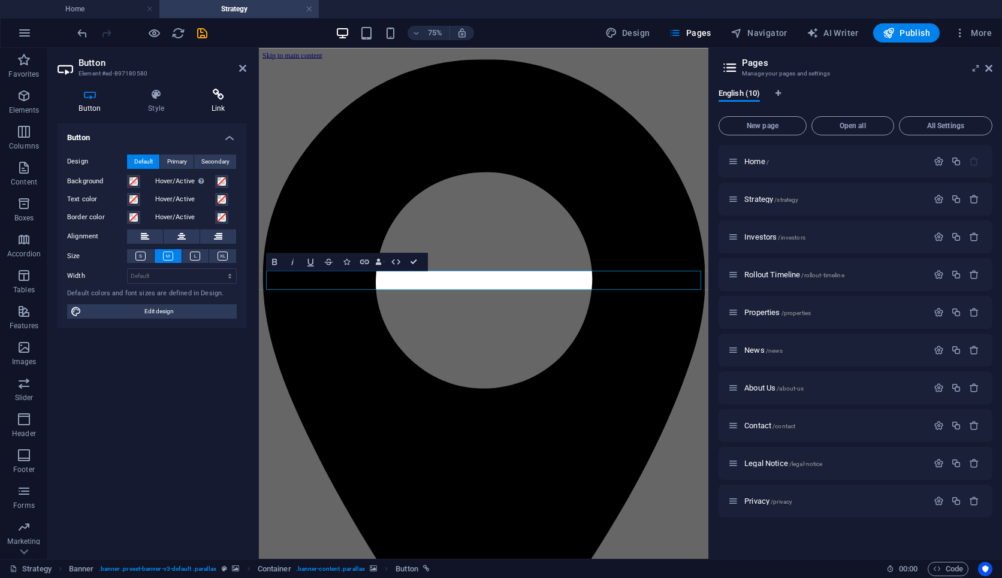
click at [218, 95] on icon at bounding box center [218, 95] width 56 height 12
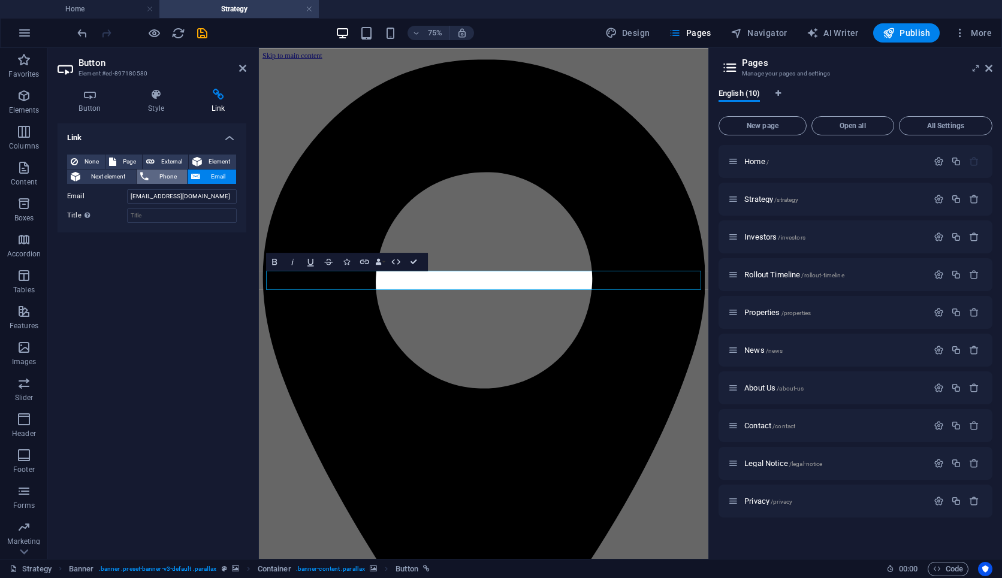
click at [164, 179] on span "Phone" at bounding box center [168, 177] width 32 height 14
click at [178, 198] on input "Phone" at bounding box center [182, 196] width 110 height 14
type input "[PHONE_NUMBER]"
click at [204, 33] on icon "save" at bounding box center [202, 33] width 14 height 14
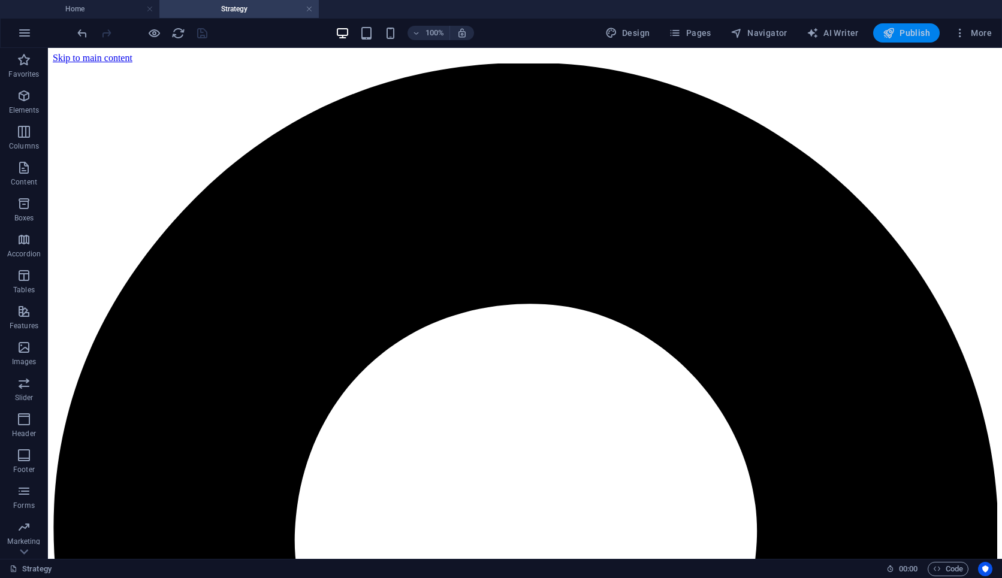
click at [678, 29] on span "Publish" at bounding box center [906, 33] width 47 height 12
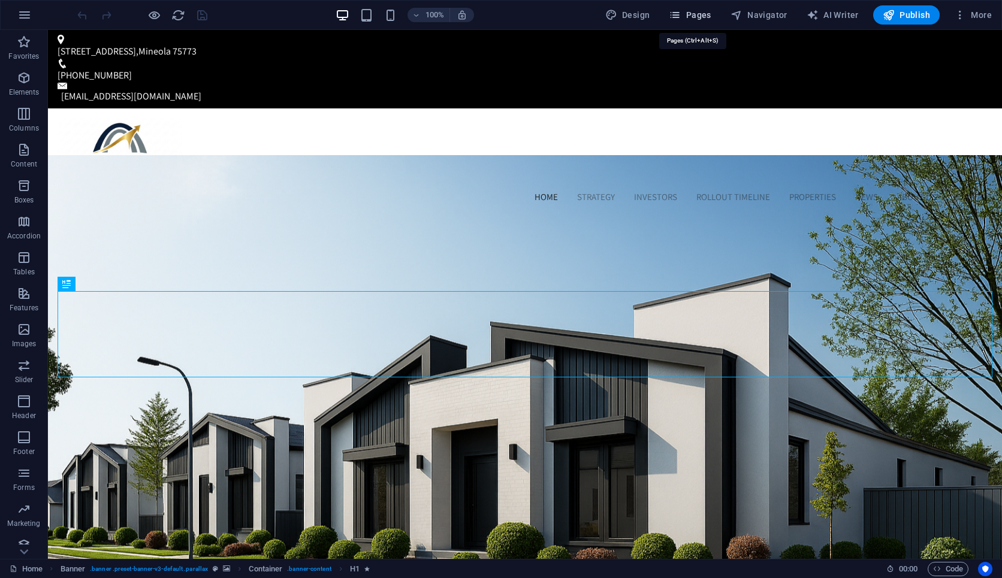
click at [696, 20] on span "Pages" at bounding box center [690, 15] width 42 height 12
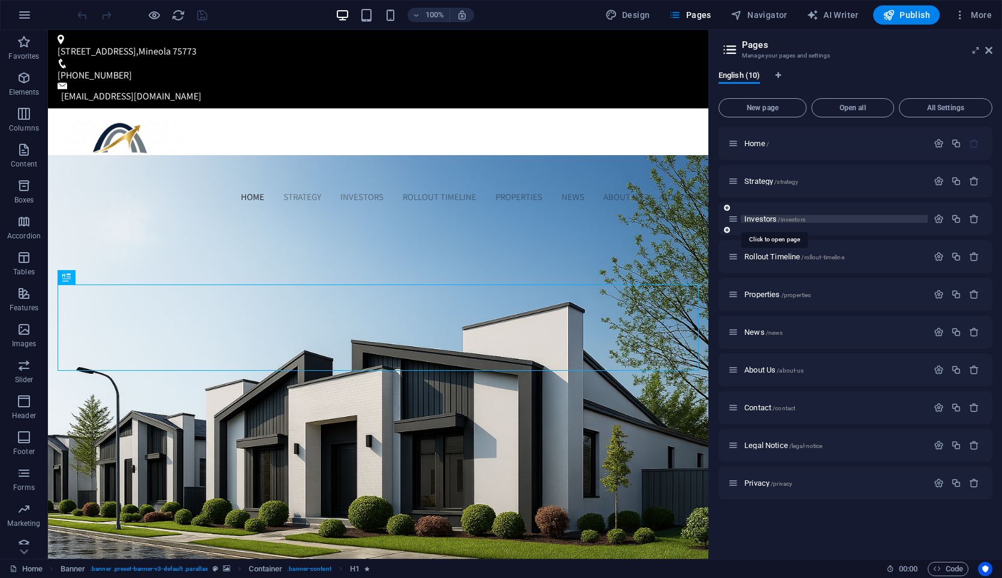
click at [763, 219] on span "Investors /investors" at bounding box center [775, 219] width 61 height 9
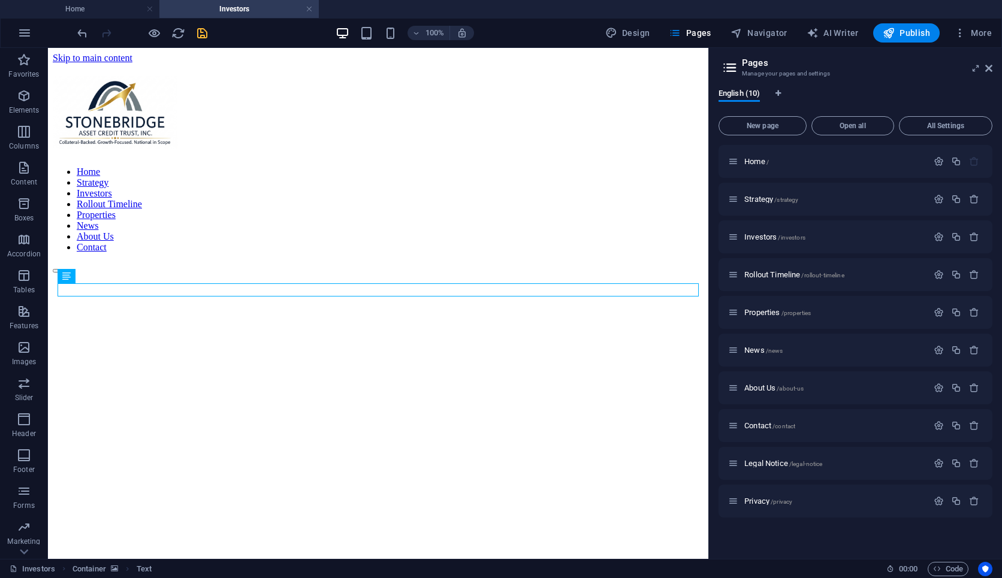
click at [200, 37] on icon "save" at bounding box center [202, 33] width 14 height 14
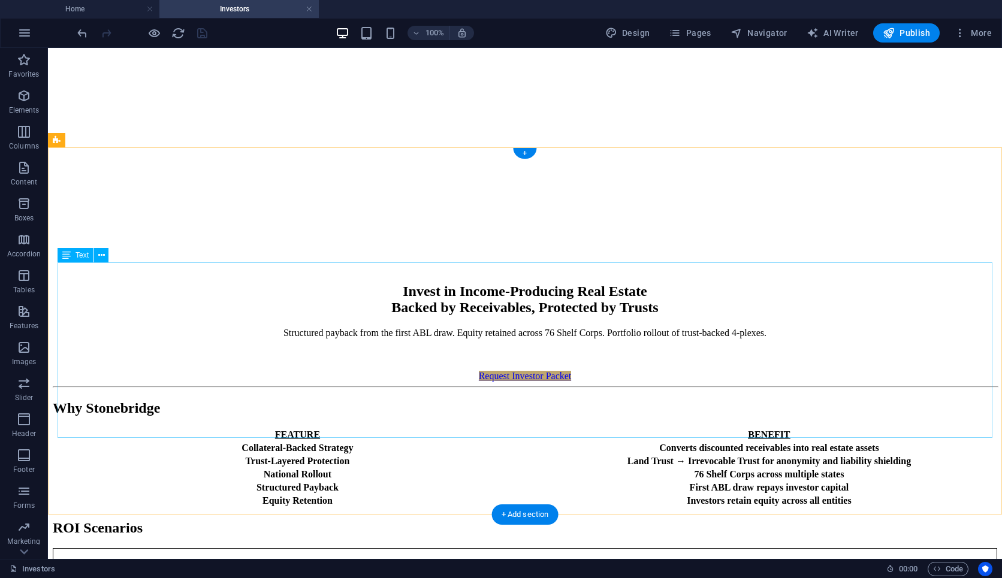
scroll to position [293, 0]
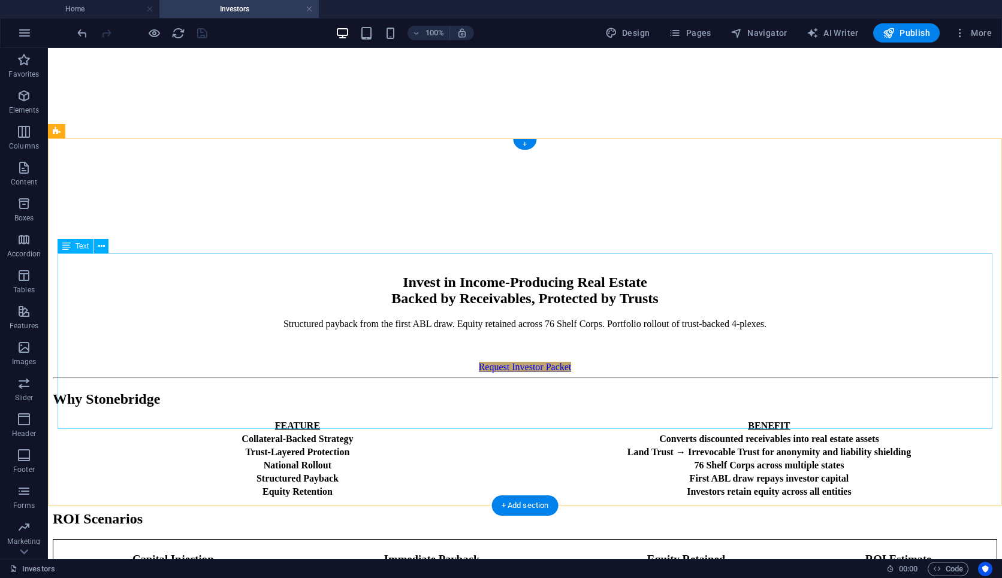
click at [293, 419] on div "FEATURE BENEFIT Collateral-Backed Strategy Converts discounted receivables into…" at bounding box center [525, 459] width 945 height 80
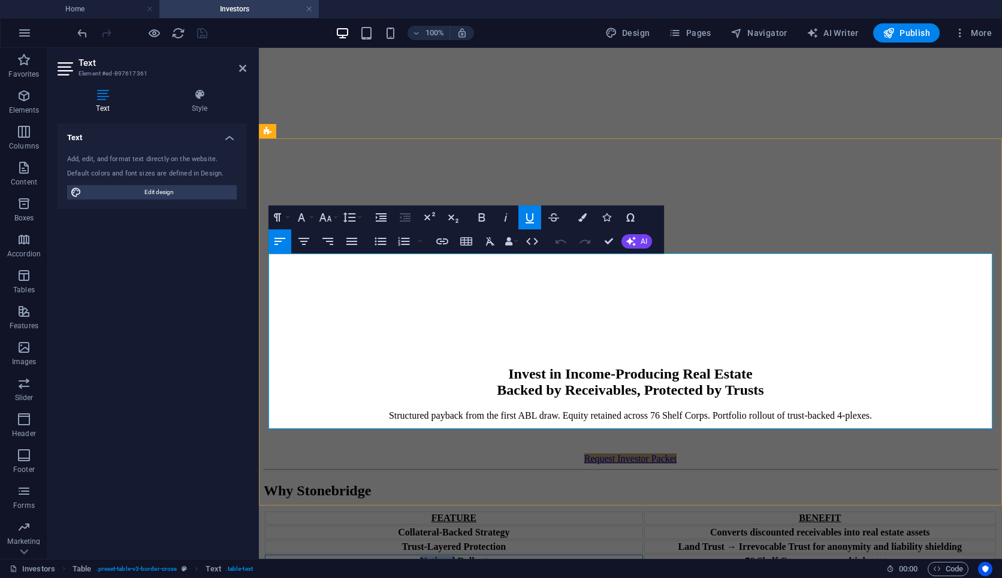
drag, startPoint x: 457, startPoint y: 355, endPoint x: 403, endPoint y: 355, distance: 54.0
click at [403, 556] on div "National Rollout" at bounding box center [454, 561] width 376 height 11
click at [851, 556] on strong "76 Shelf Corps across multiple states" at bounding box center [820, 561] width 150 height 10
click at [863, 556] on strong "76 Shelf Corps across multiple states" at bounding box center [820, 561] width 150 height 10
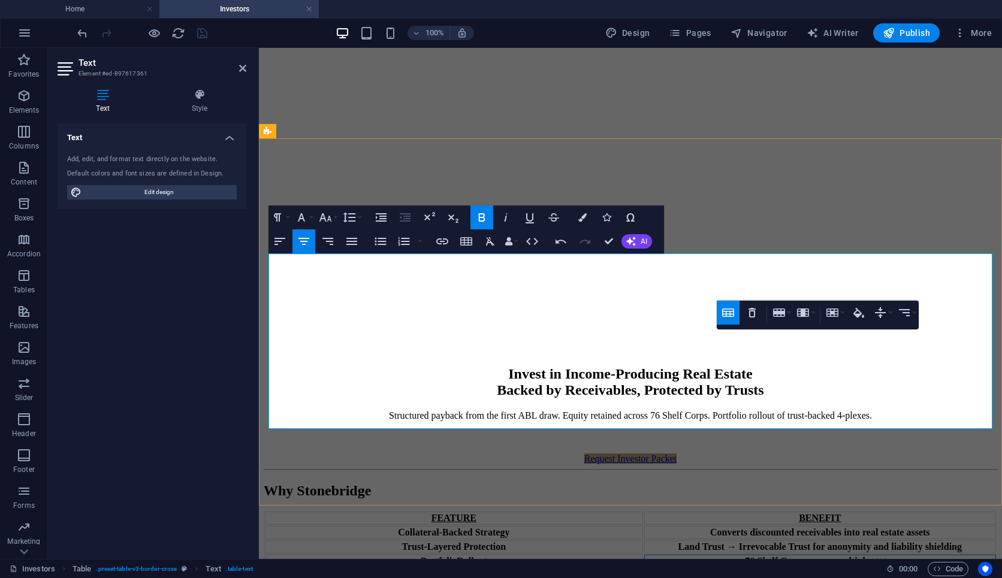
click at [833, 556] on strong "76 Shelf Corps across multiple states" at bounding box center [820, 561] width 150 height 10
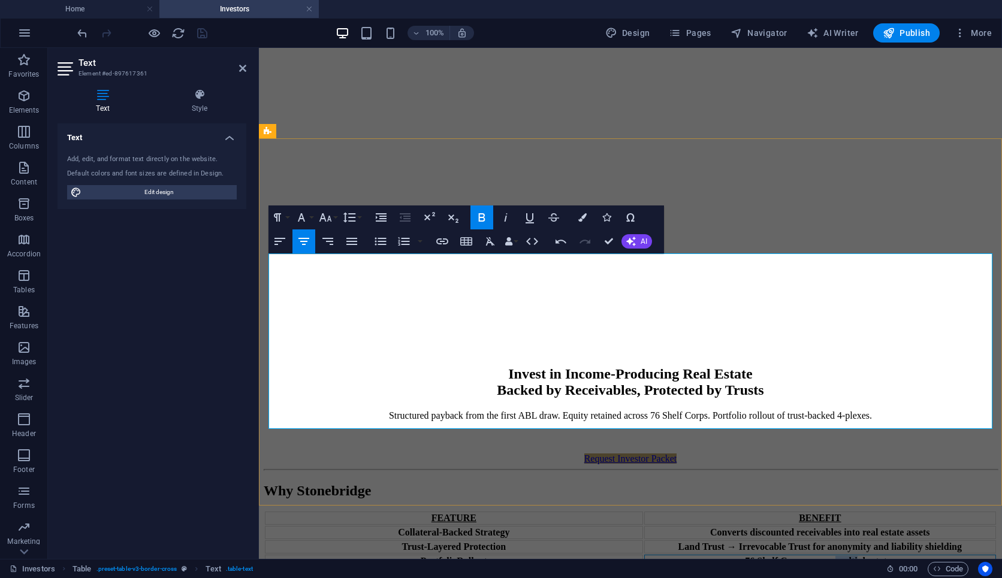
drag, startPoint x: 833, startPoint y: 357, endPoint x: 854, endPoint y: 357, distance: 20.4
click at [854, 556] on strong "76 Shelf Corps across multiple states" at bounding box center [820, 561] width 150 height 10
click at [832, 556] on strong "76 Shelf Corps across multiple states" at bounding box center [820, 561] width 150 height 10
click at [833, 556] on strong "76 Shelf Corps across multiple states" at bounding box center [820, 561] width 150 height 10
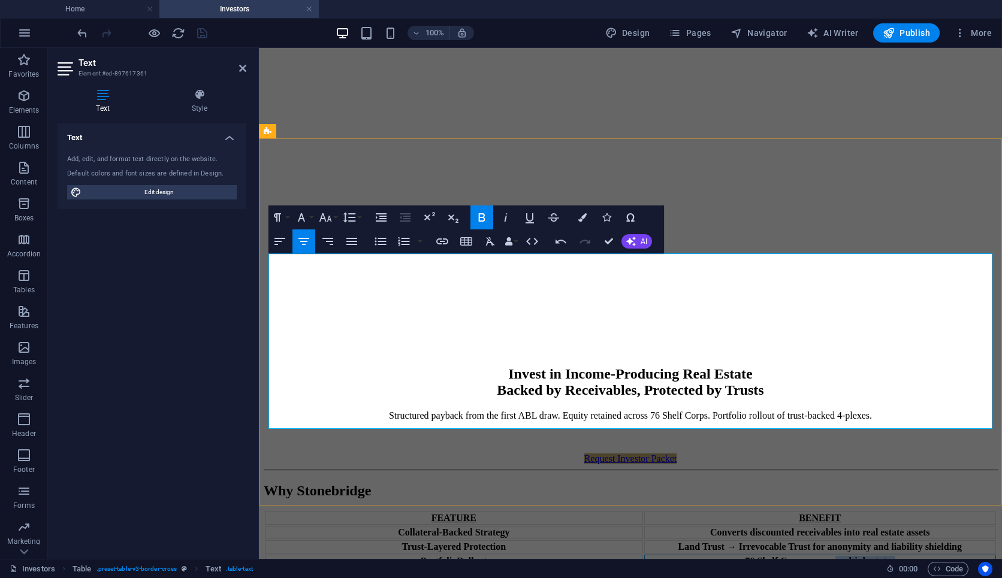
drag, startPoint x: 832, startPoint y: 355, endPoint x: 891, endPoint y: 357, distance: 58.8
click at [891, 556] on div "76 Shelf Corps across multiple states" at bounding box center [820, 561] width 349 height 11
click at [841, 556] on strong "76 Shelf Corps acrossAR Entities" at bounding box center [819, 561] width 135 height 10
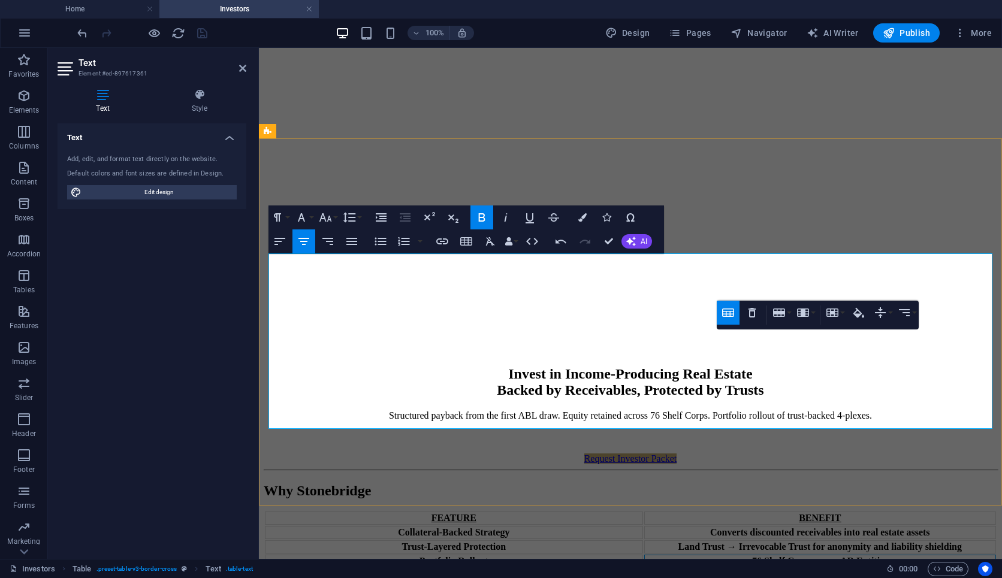
click at [886, 556] on div "76 Shelf Corps across AR Entities" at bounding box center [820, 561] width 349 height 11
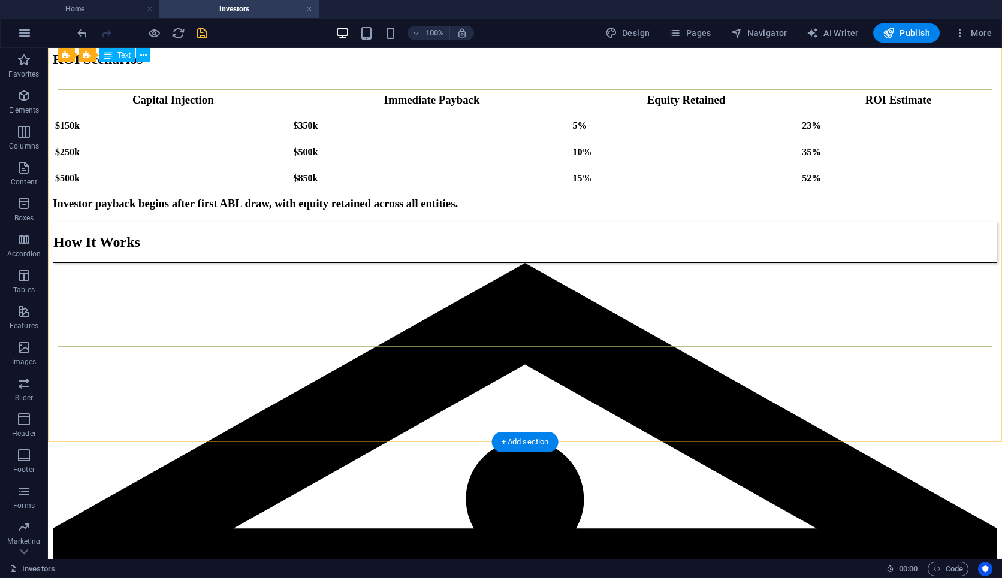
scroll to position [810, 0]
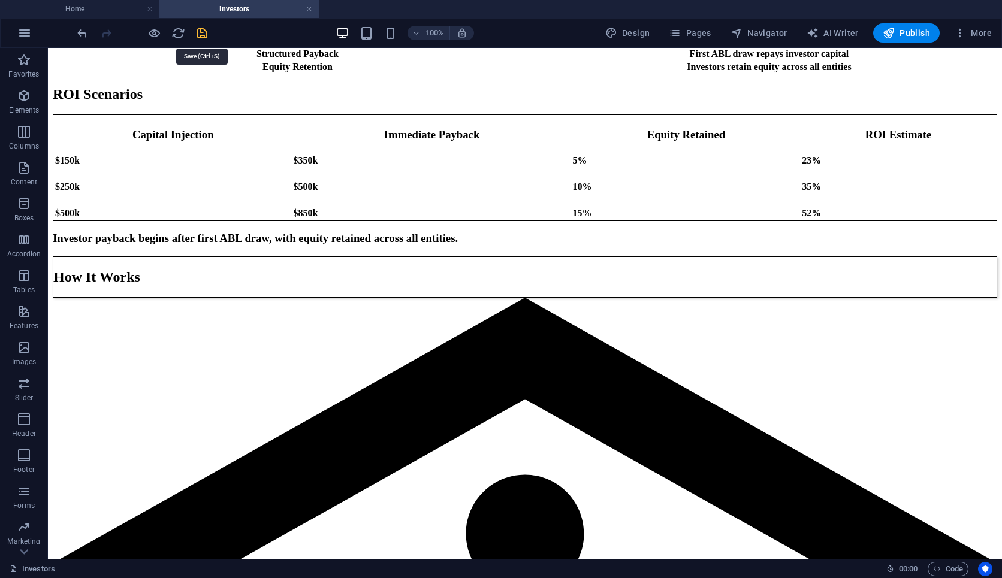
click at [204, 28] on icon "save" at bounding box center [202, 33] width 14 height 14
click at [919, 34] on span "Publish" at bounding box center [906, 33] width 47 height 12
